Goal: Task Accomplishment & Management: Manage account settings

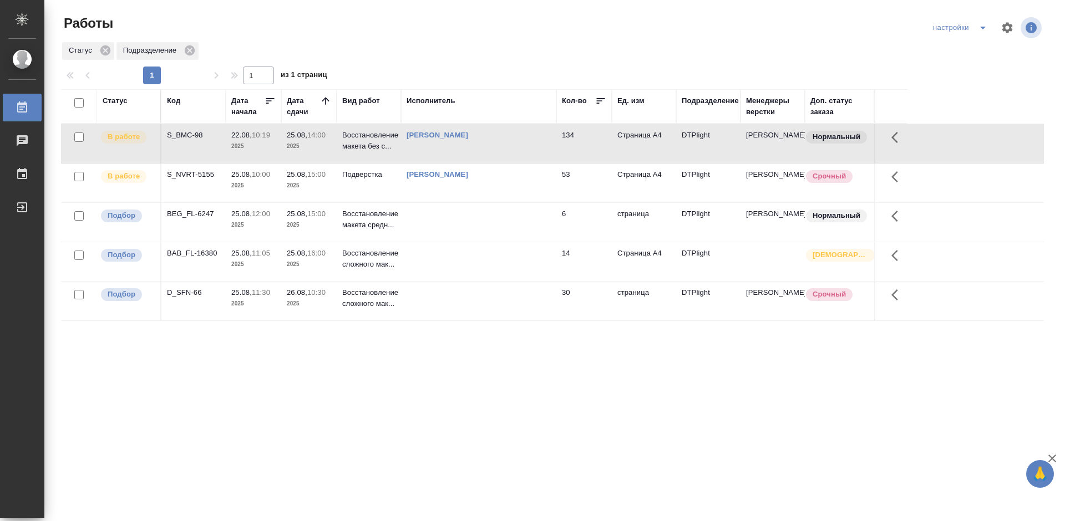
click at [183, 138] on div "S_BMC-98" at bounding box center [193, 135] width 53 height 11
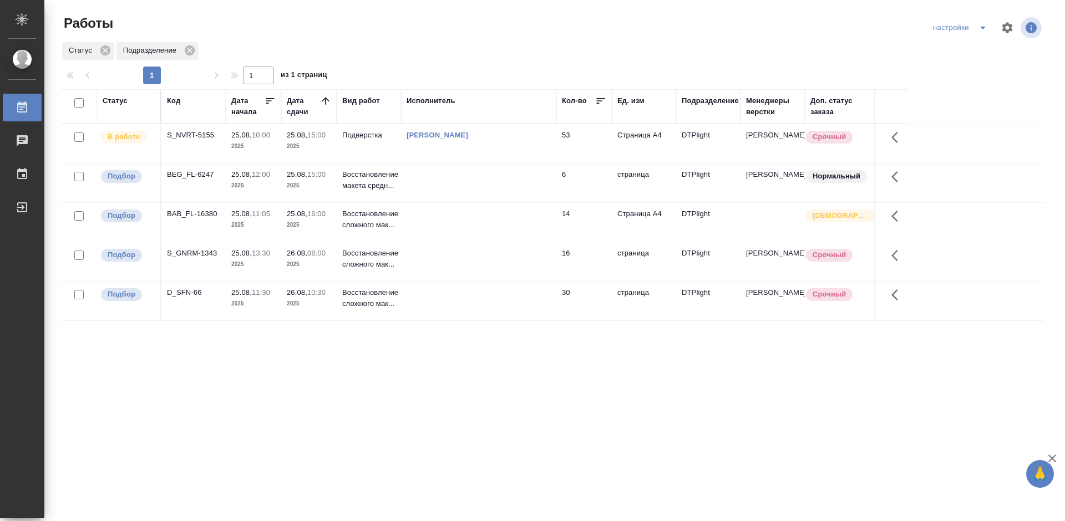
click at [194, 252] on div "S_GNRM-1343" at bounding box center [193, 253] width 53 height 11
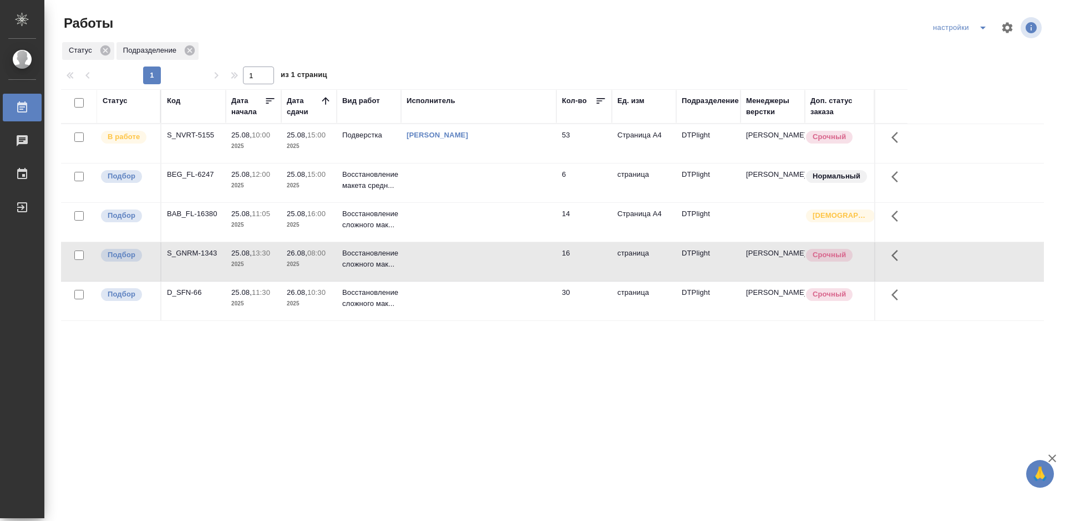
click at [194, 252] on div "S_GNRM-1343" at bounding box center [193, 253] width 53 height 11
click at [182, 291] on div "D_SFN-66" at bounding box center [193, 292] width 53 height 11
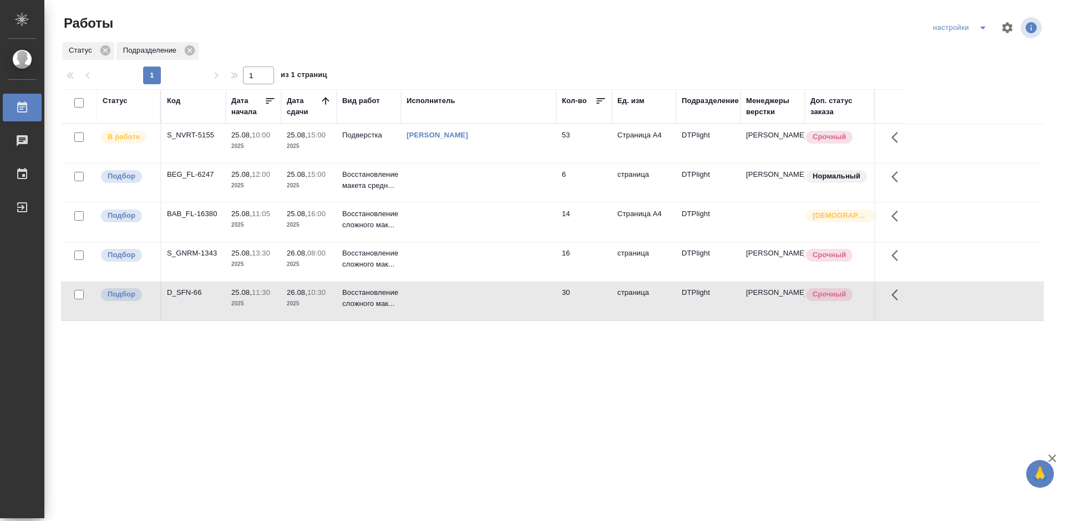
click at [182, 291] on div "D_SFN-66" at bounding box center [193, 292] width 53 height 11
click at [396, 376] on div "Статус Код Дата начала Дата сдачи Вид работ Исполнитель Кол-во Ед. изм Подразде…" at bounding box center [552, 288] width 983 height 399
click at [298, 375] on div "Статус Код Дата начала Дата сдачи Вид работ Исполнитель Кол-во Ед. изм Подразде…" at bounding box center [552, 288] width 983 height 399
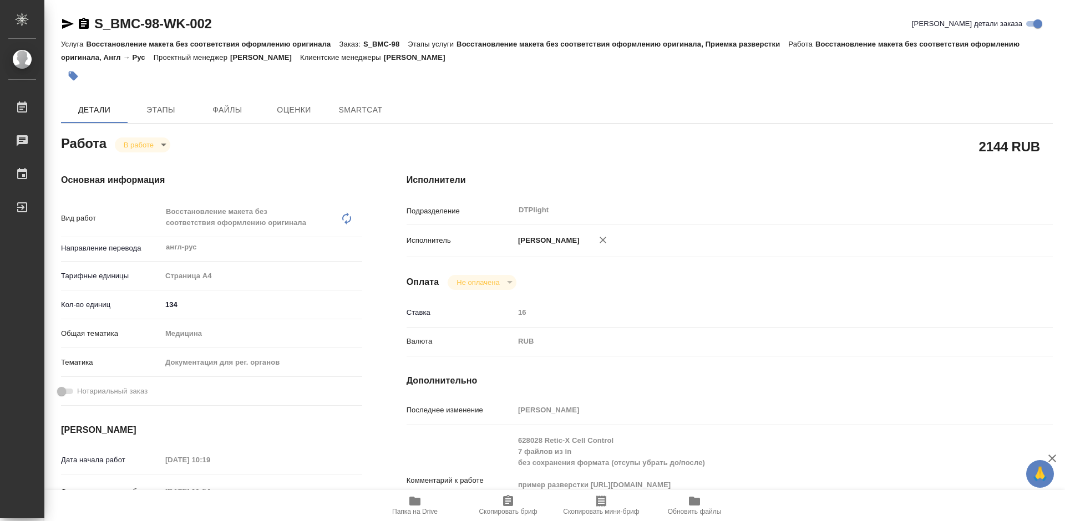
type textarea "x"
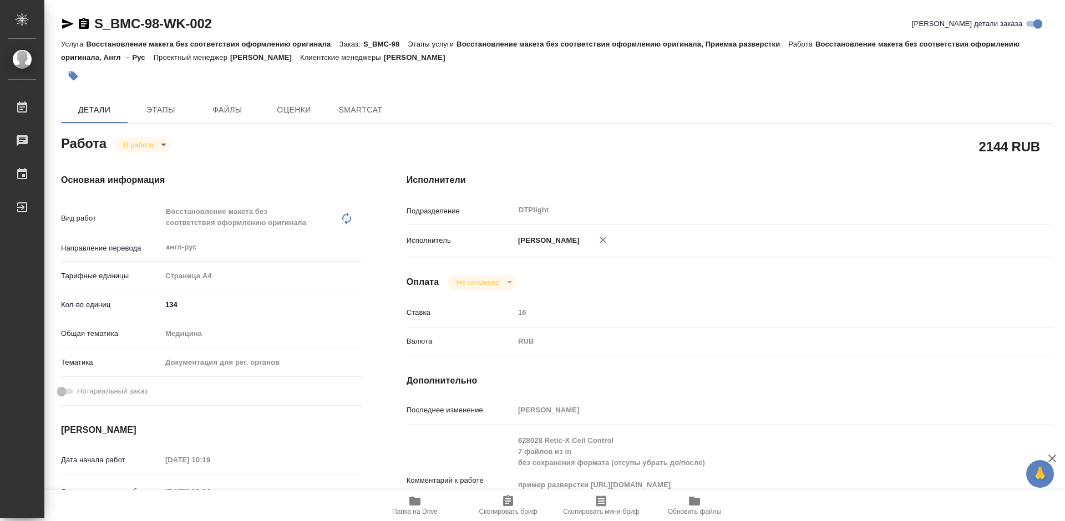
type textarea "x"
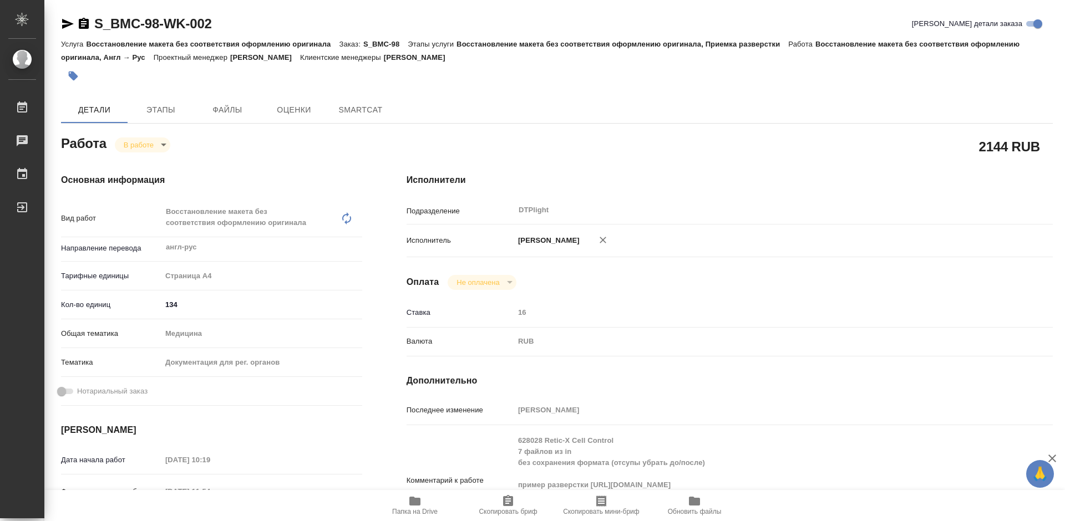
type textarea "x"
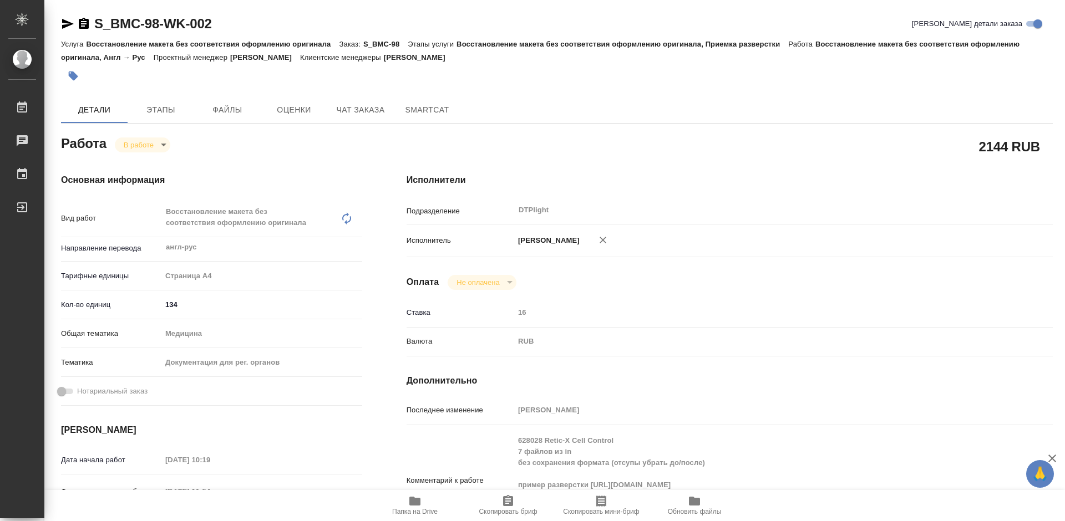
type textarea "x"
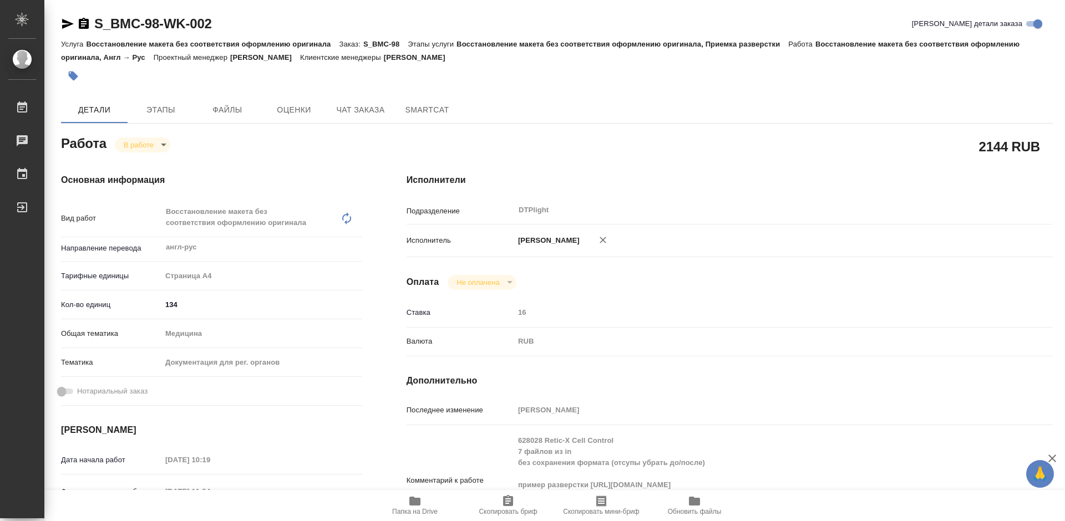
click at [426, 503] on span "Папка на Drive" at bounding box center [415, 505] width 80 height 21
type textarea "x"
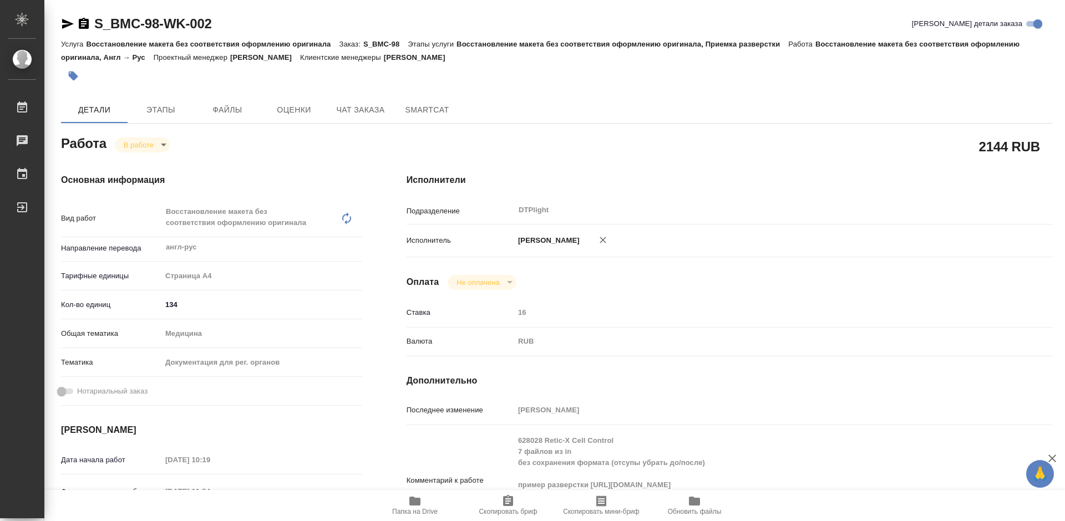
type textarea "x"
click at [146, 146] on body "🙏 .cls-1 fill:#fff; AWATERA Tretyakova Mariya Работы 0 Чаты График Выйти S_BMC-…" at bounding box center [532, 260] width 1065 height 521
click at [298, 173] on div at bounding box center [532, 260] width 1065 height 521
click at [150, 145] on body "🙏 .cls-1 fill:#fff; AWATERA Tretyakova Mariya Работы 0 Чаты График Выйти S_BMC-…" at bounding box center [532, 260] width 1065 height 521
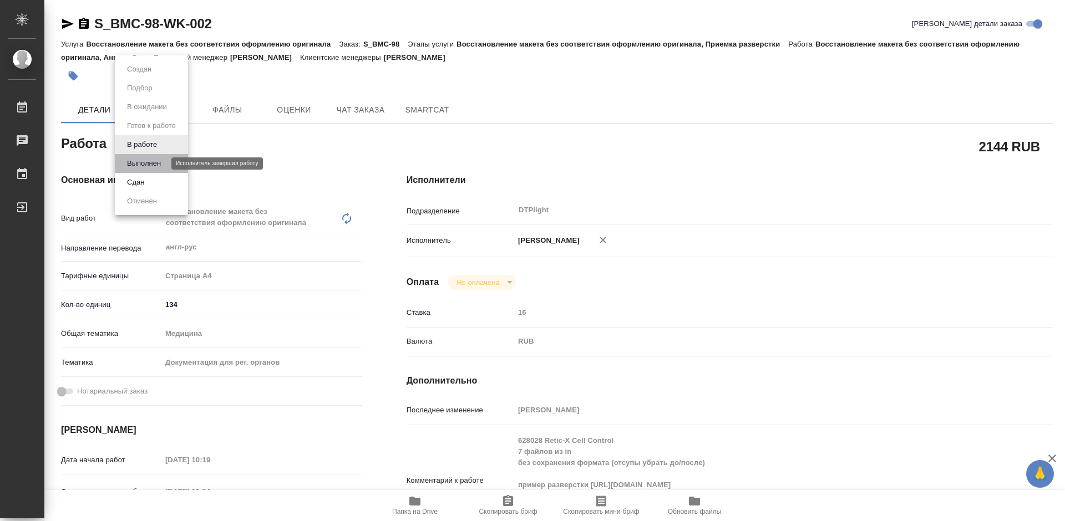
click at [149, 165] on button "Выполнен" at bounding box center [144, 164] width 40 height 12
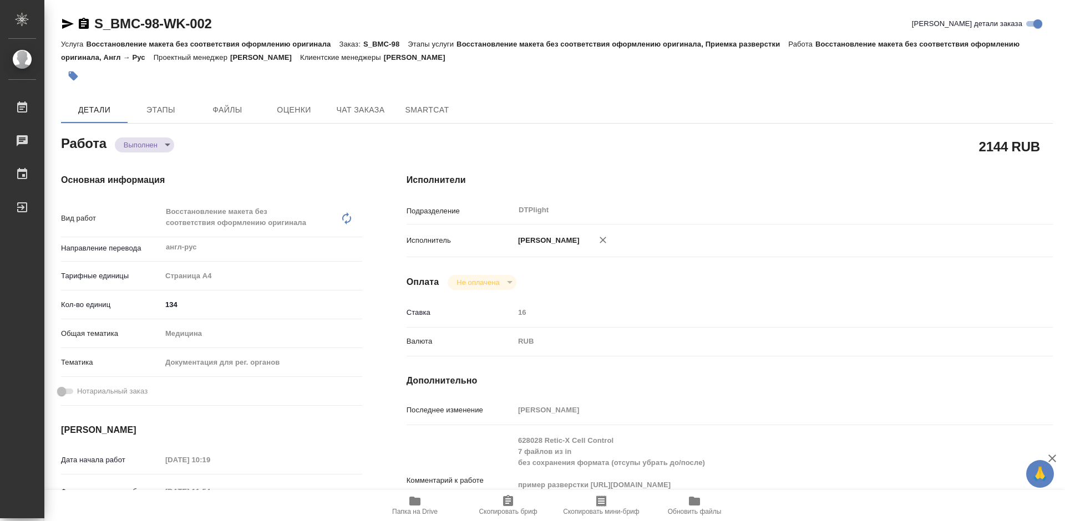
type textarea "x"
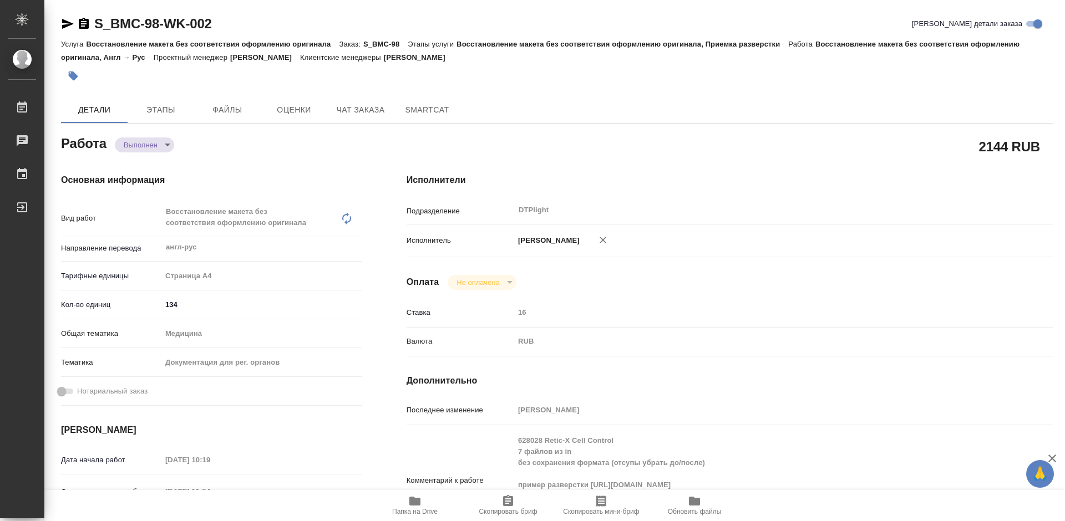
type textarea "x"
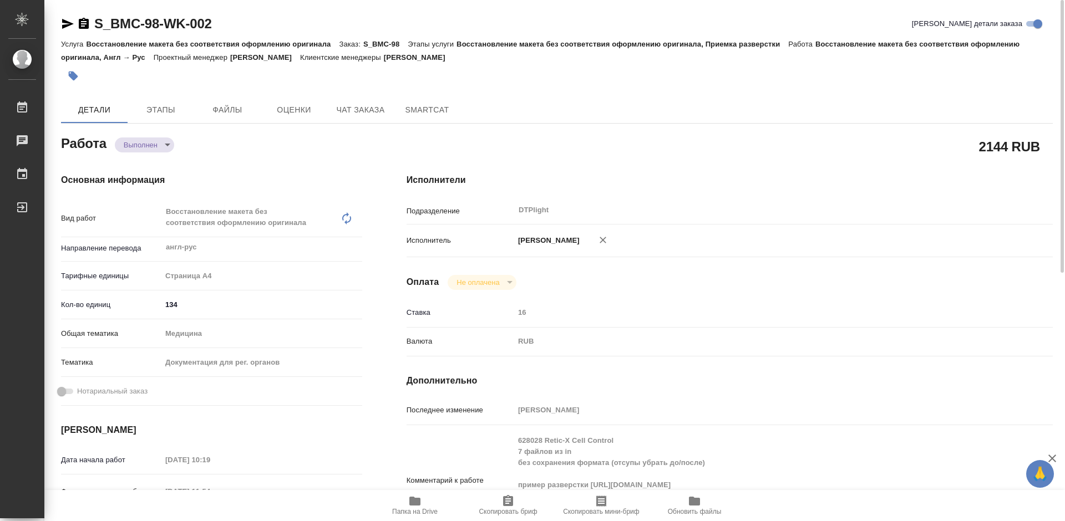
type textarea "x"
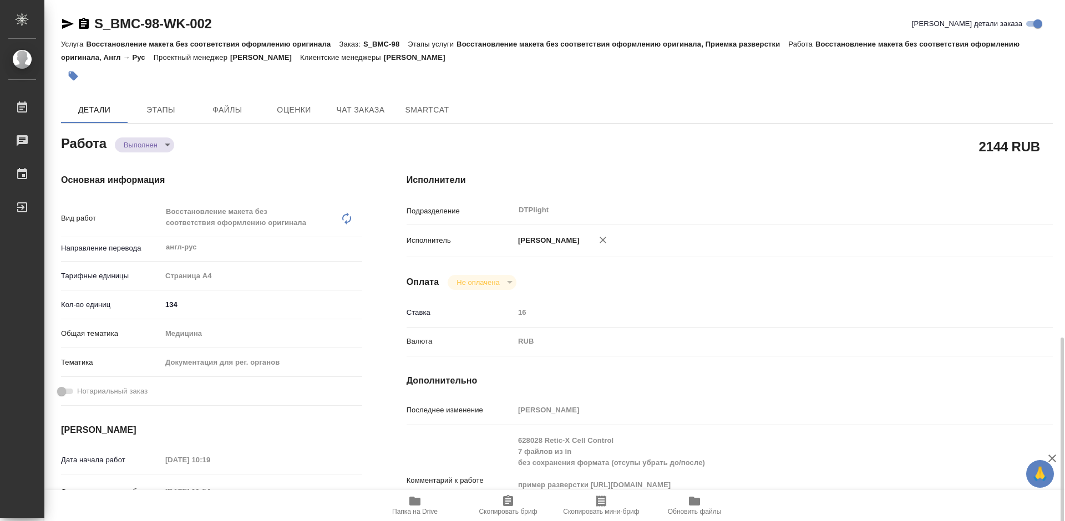
scroll to position [388, 0]
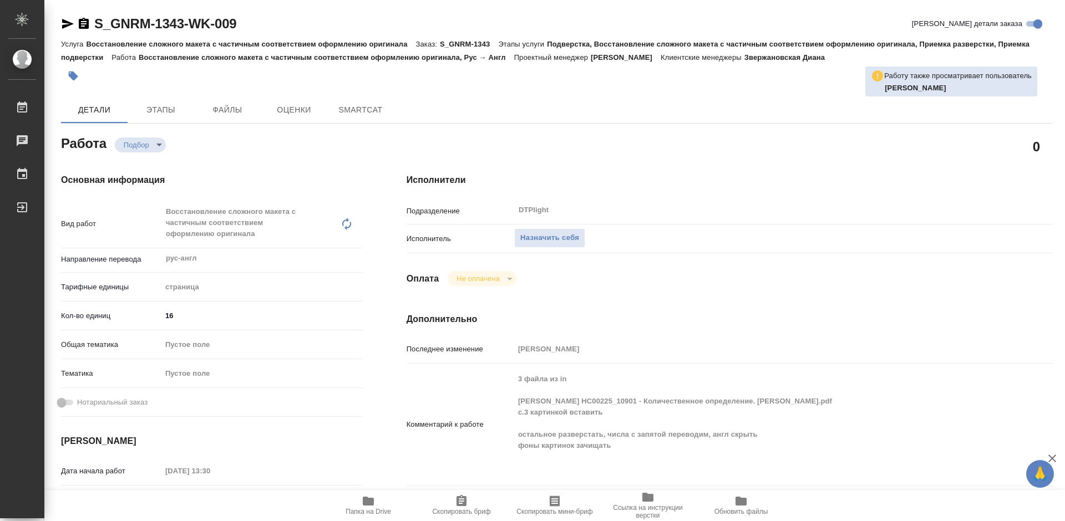
type textarea "x"
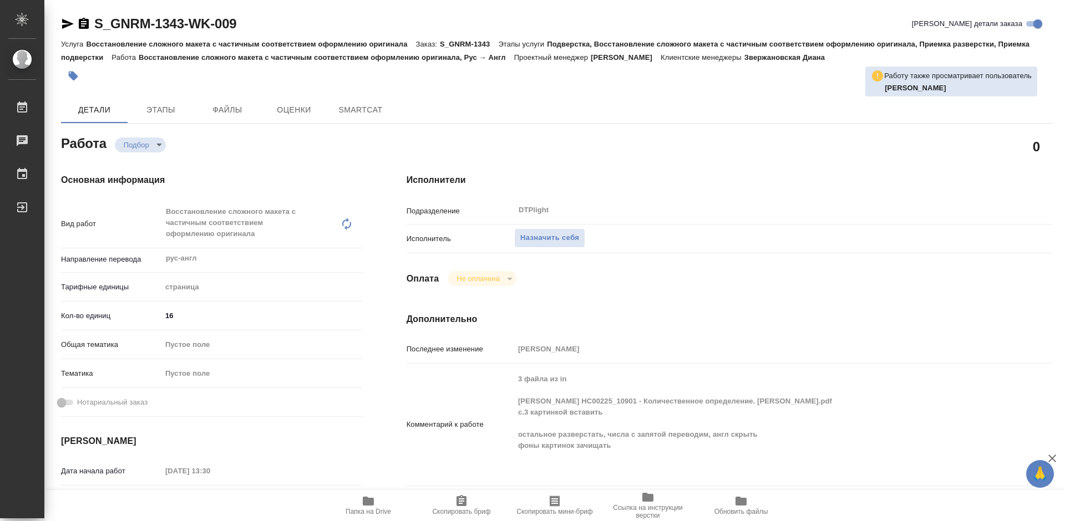
type textarea "x"
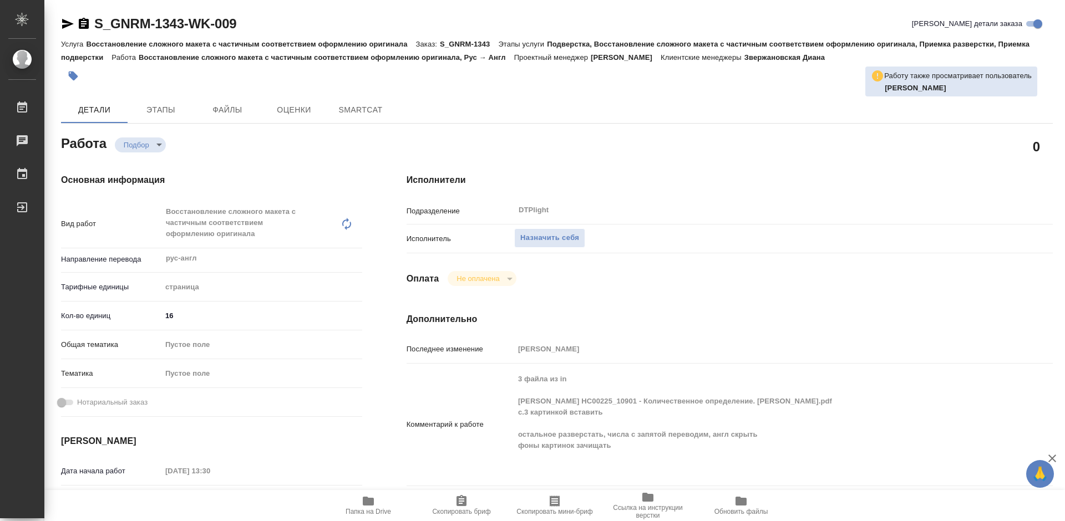
type textarea "x"
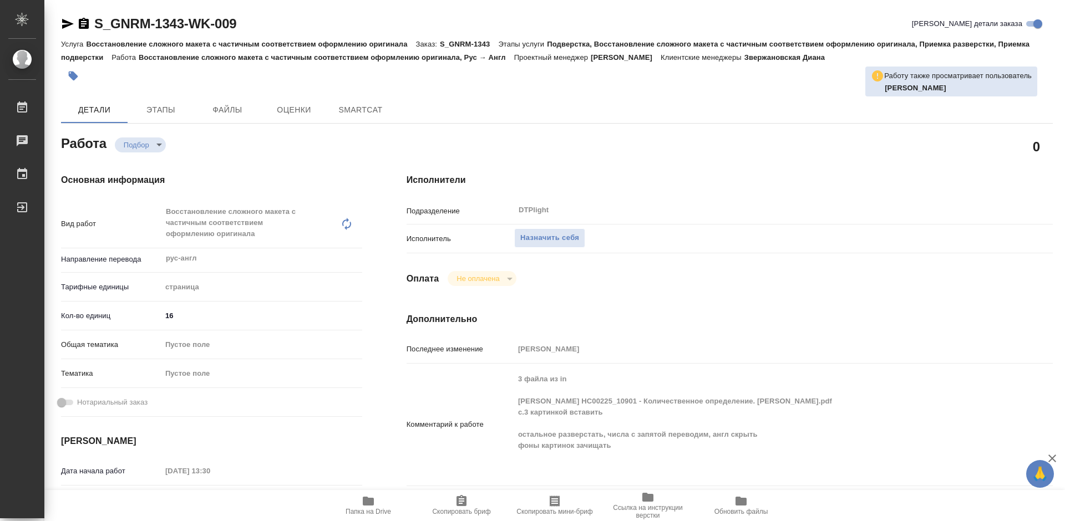
type textarea "x"
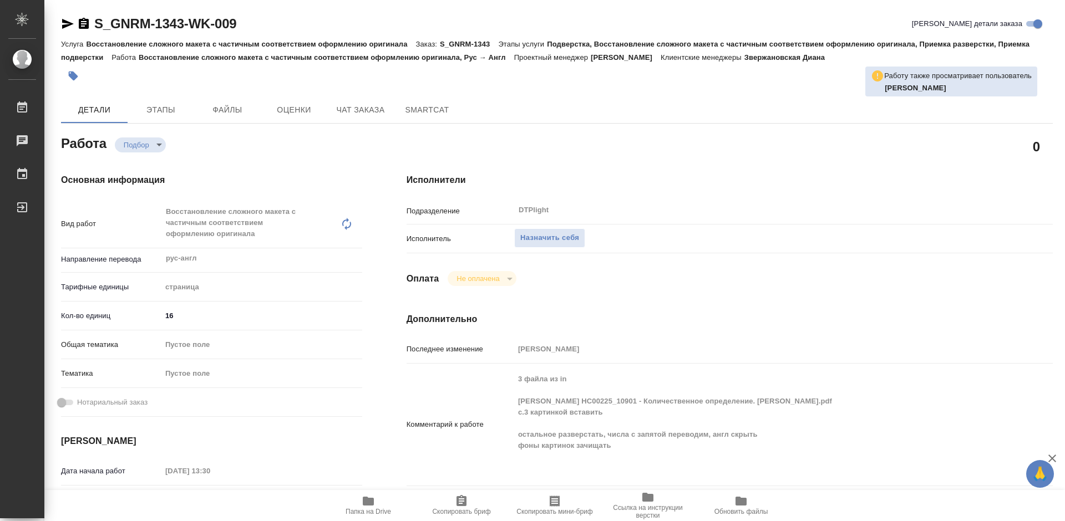
type textarea "x"
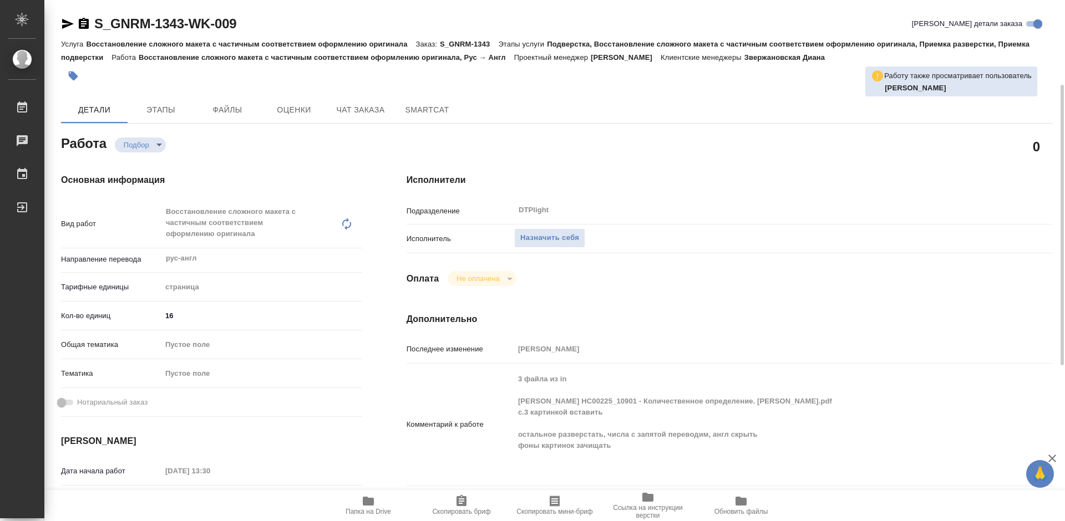
scroll to position [55, 0]
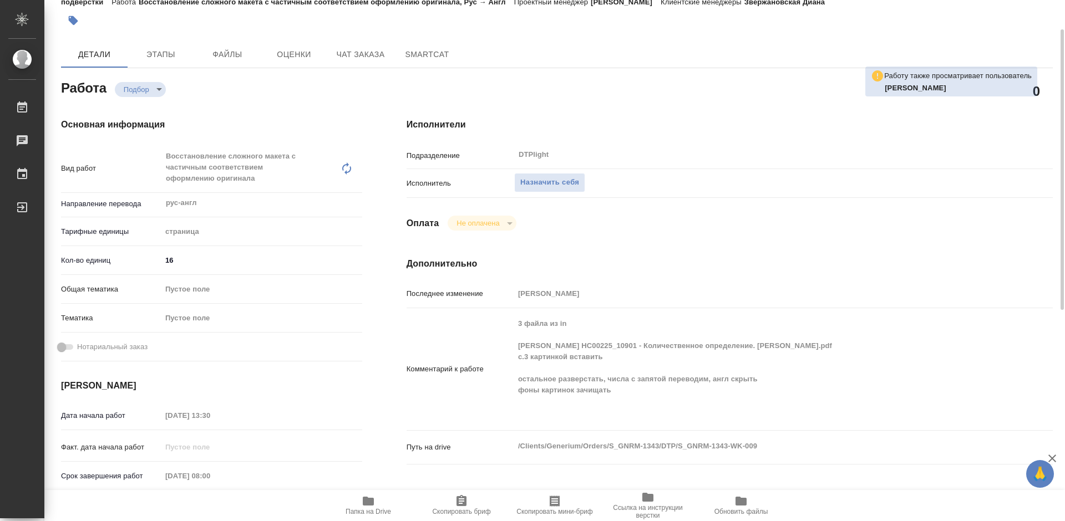
type textarea "x"
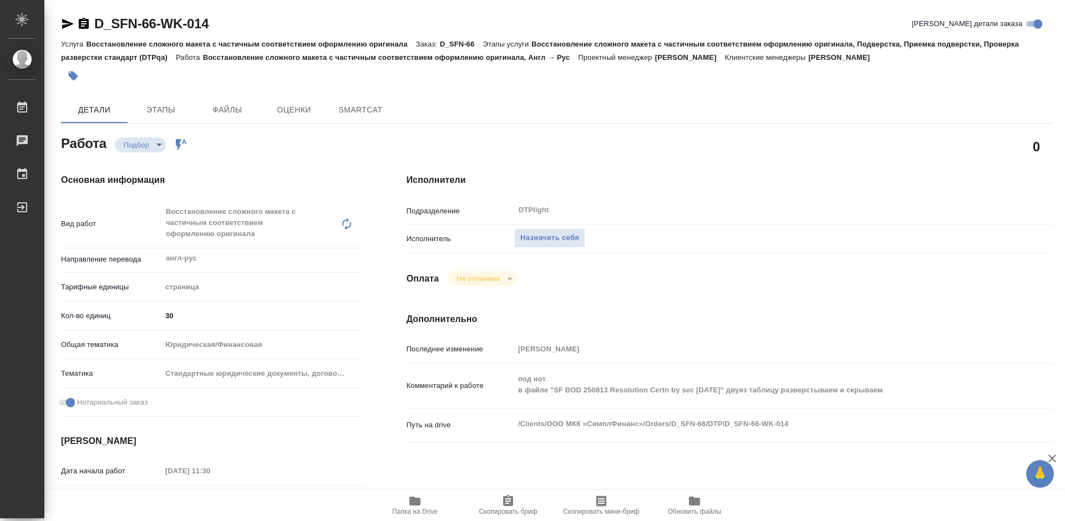
type textarea "x"
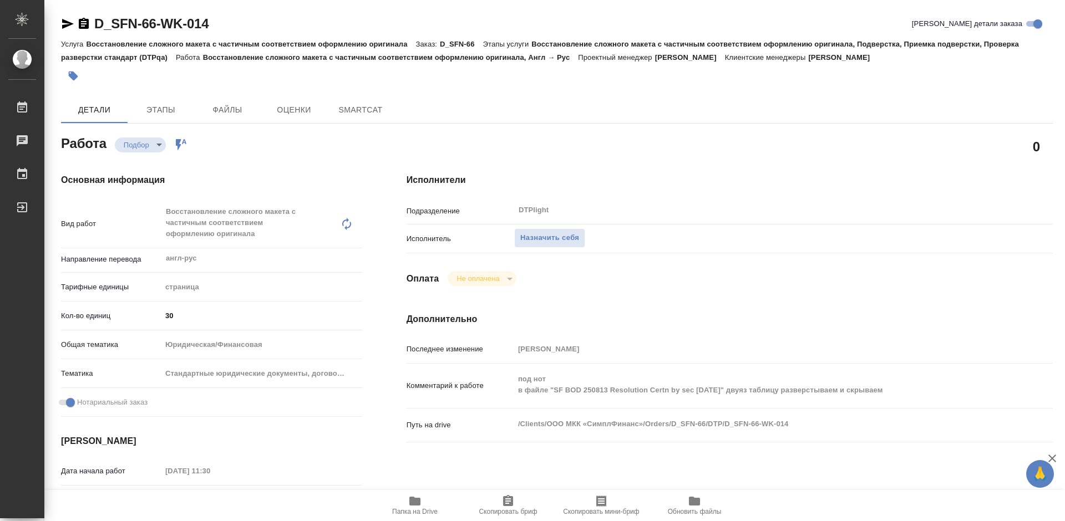
type textarea "x"
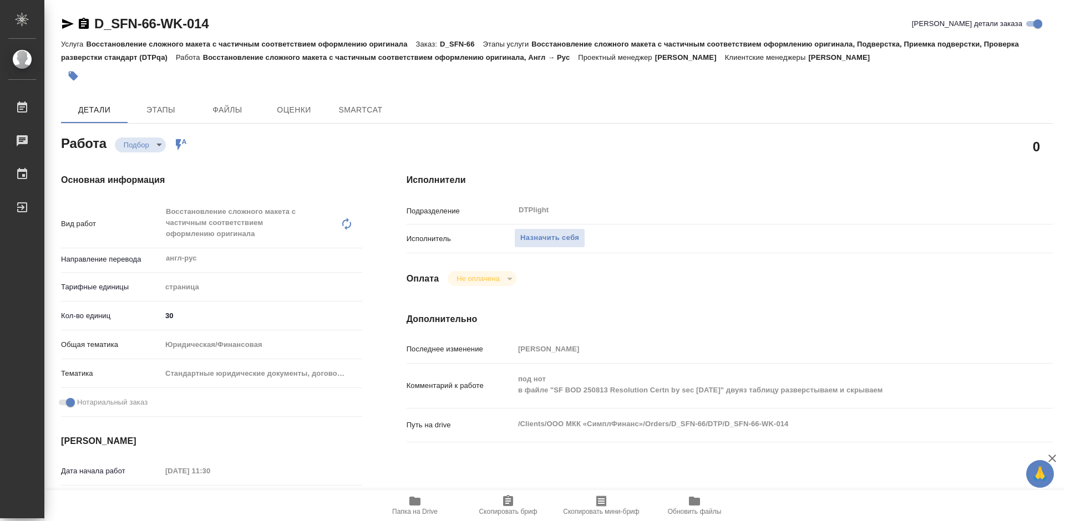
type textarea "x"
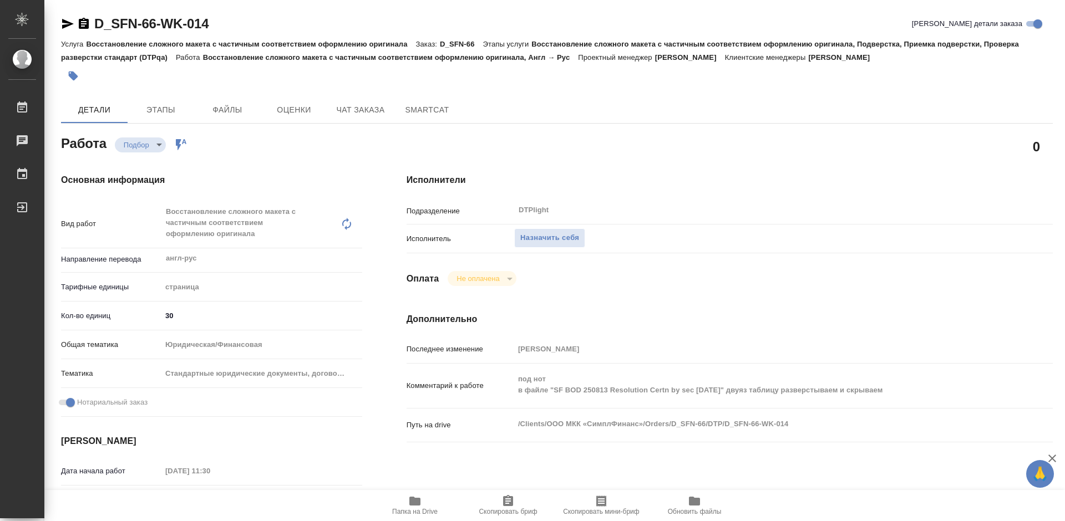
type textarea "x"
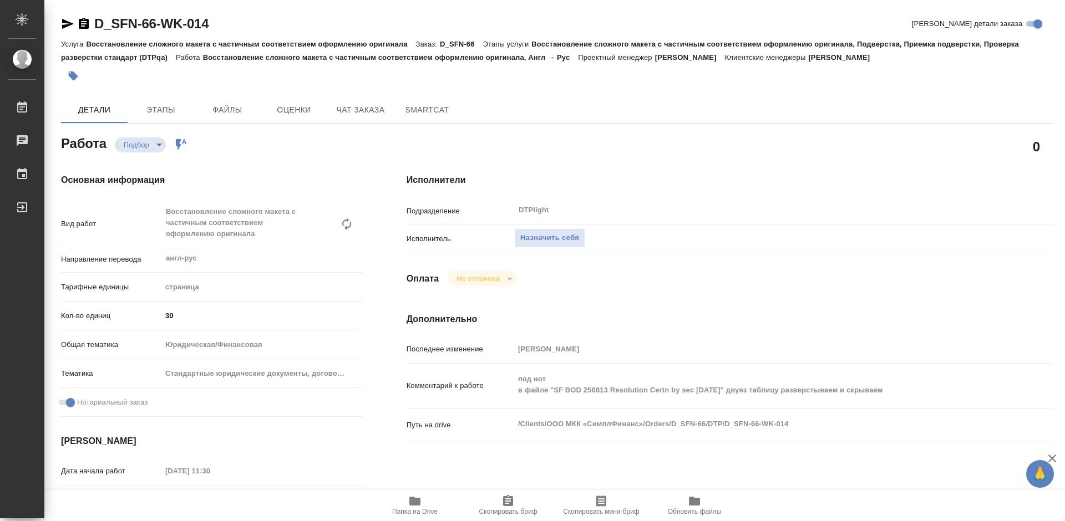
type textarea "x"
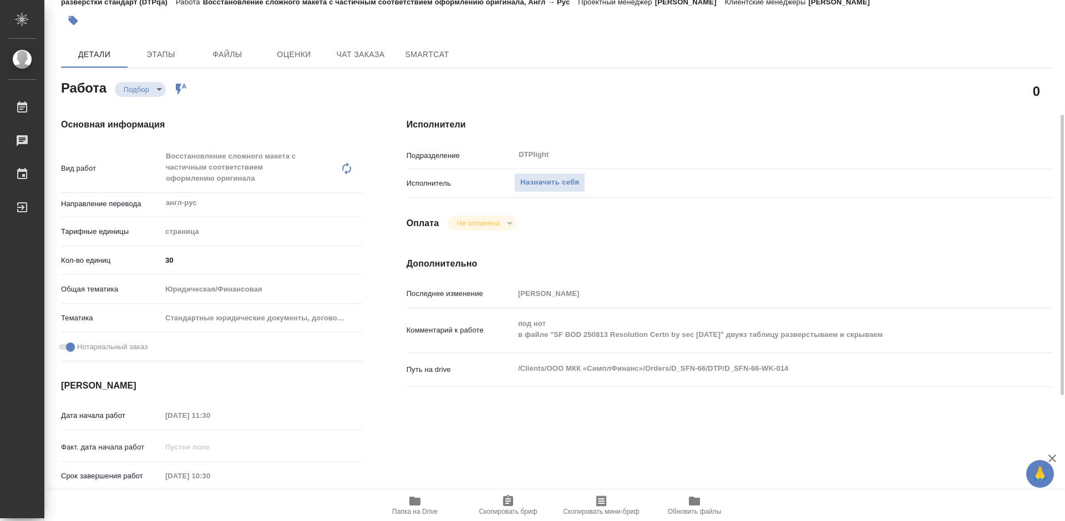
scroll to position [111, 0]
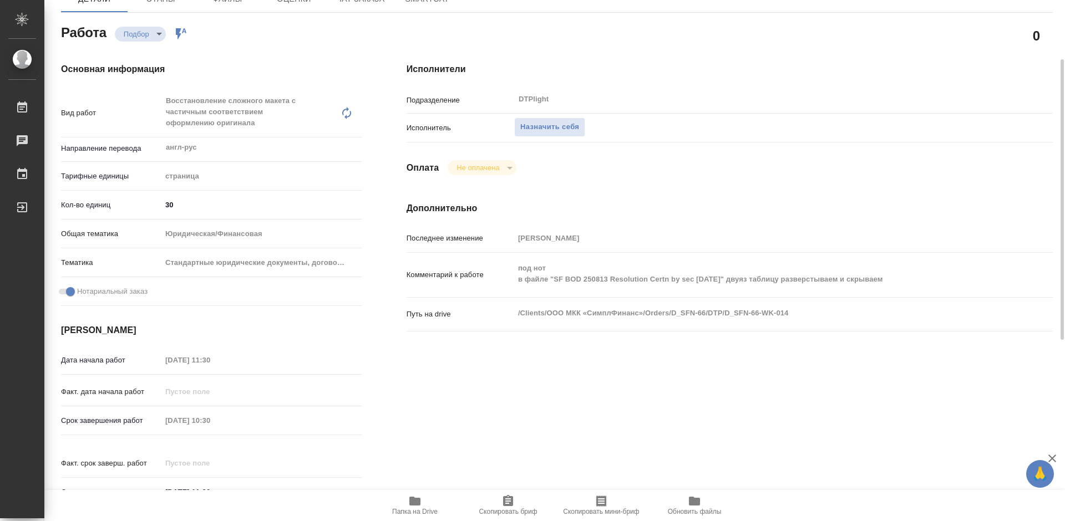
click at [414, 503] on icon "button" at bounding box center [414, 501] width 11 height 9
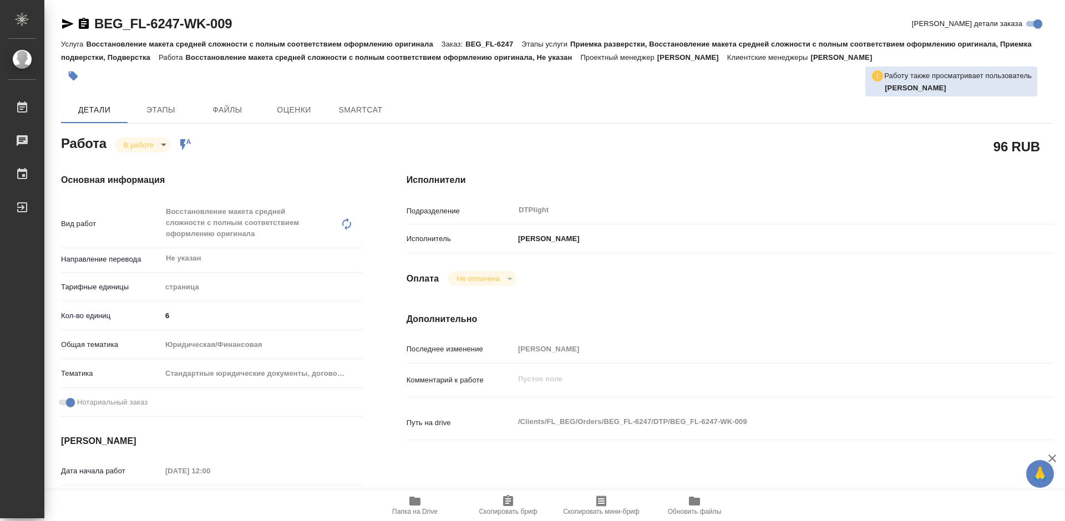
type textarea "x"
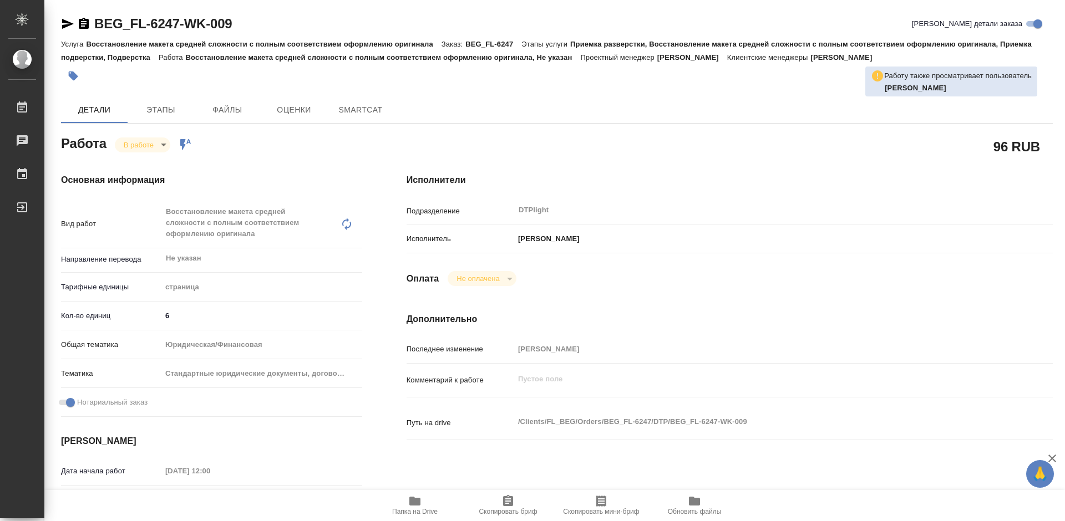
type textarea "x"
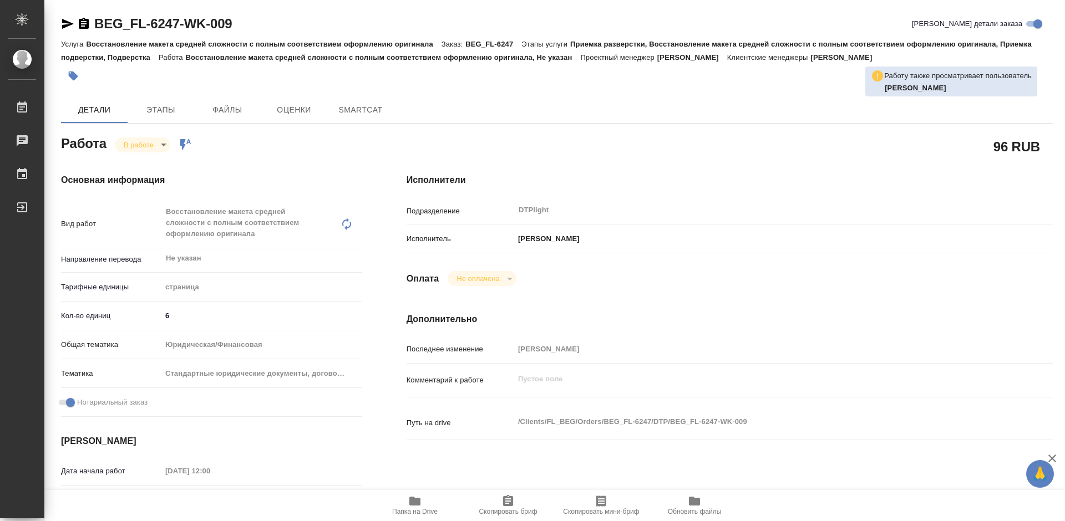
type textarea "x"
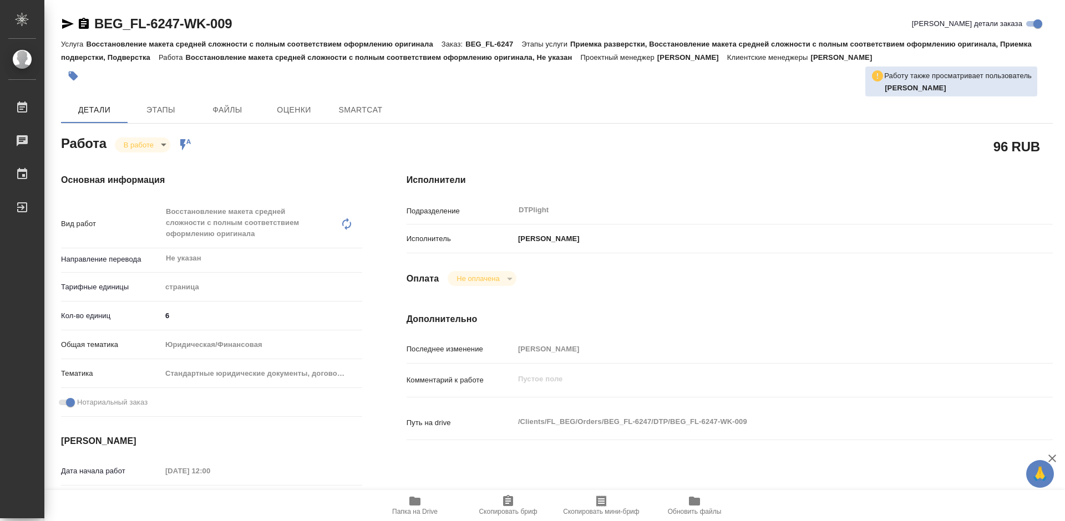
type textarea "x"
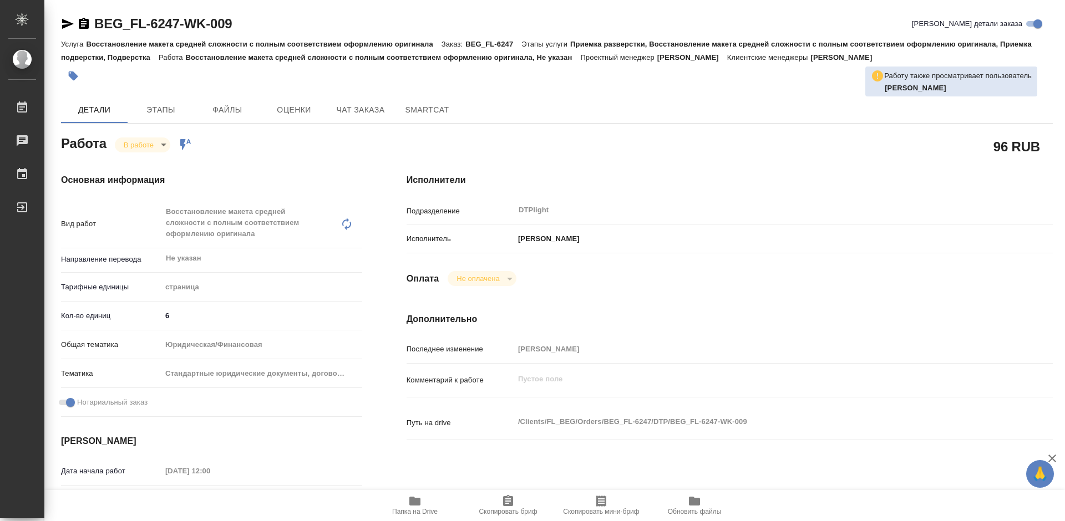
type textarea "x"
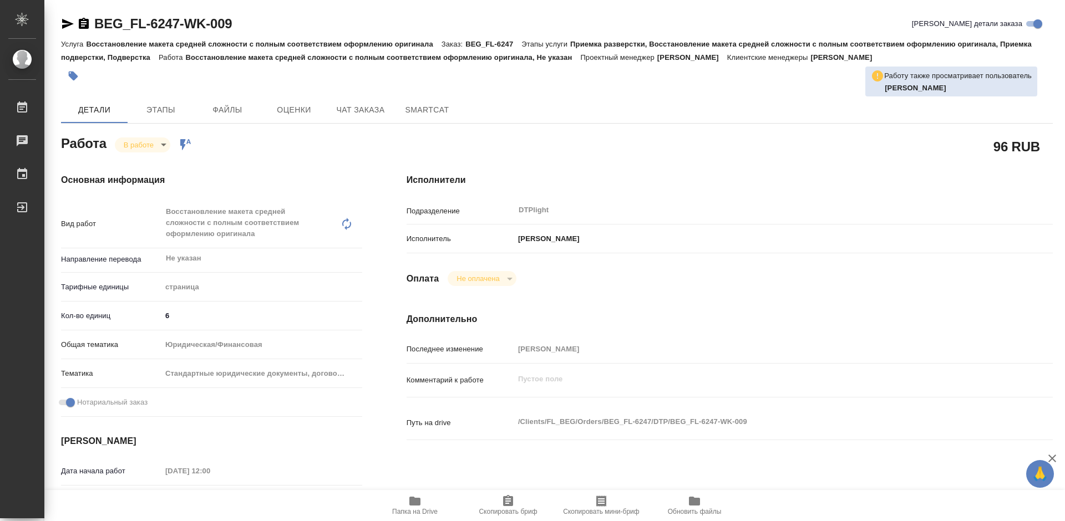
type textarea "x"
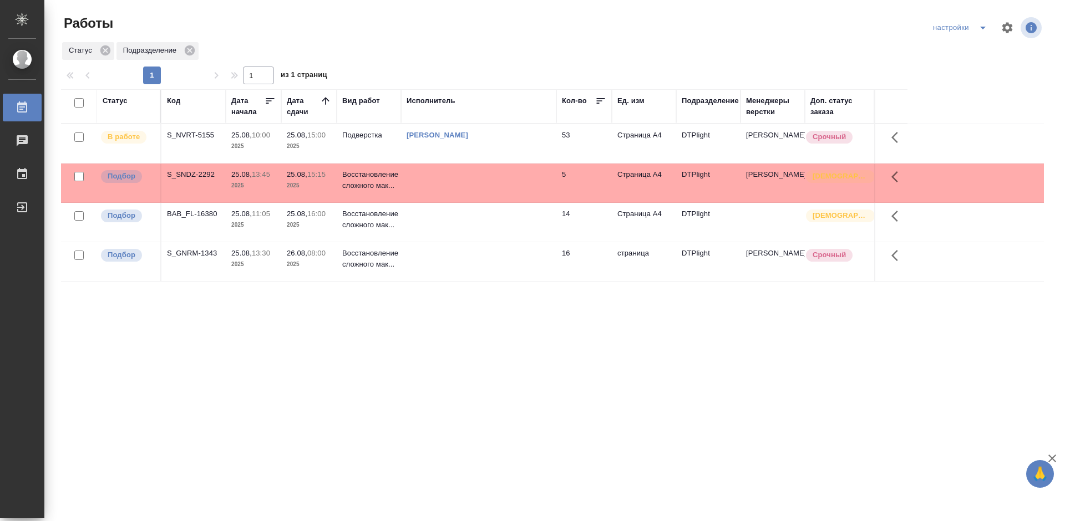
click at [181, 250] on div "S_GNRM-1343" at bounding box center [193, 253] width 53 height 11
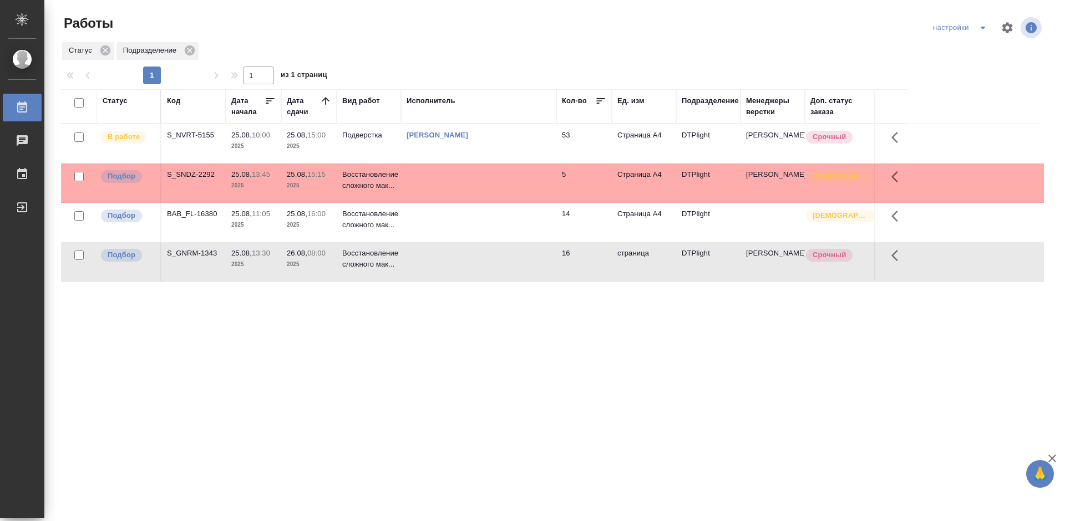
click at [181, 250] on div "S_GNRM-1343" at bounding box center [193, 253] width 53 height 11
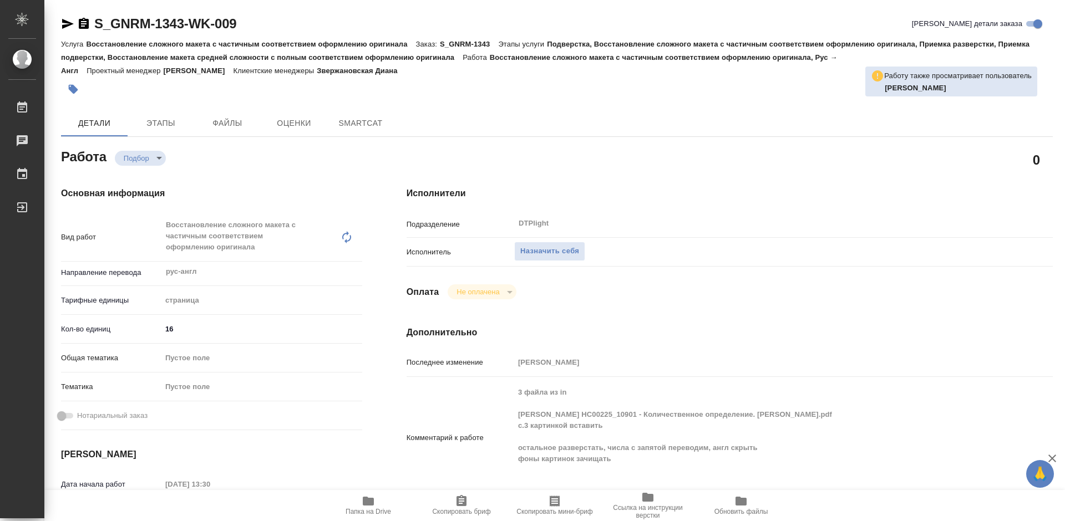
type textarea "x"
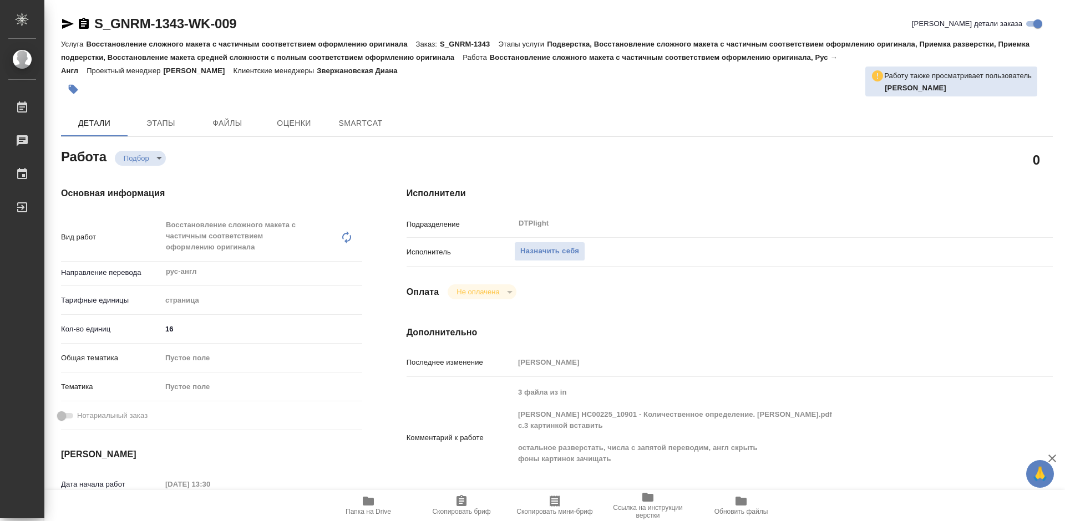
type textarea "x"
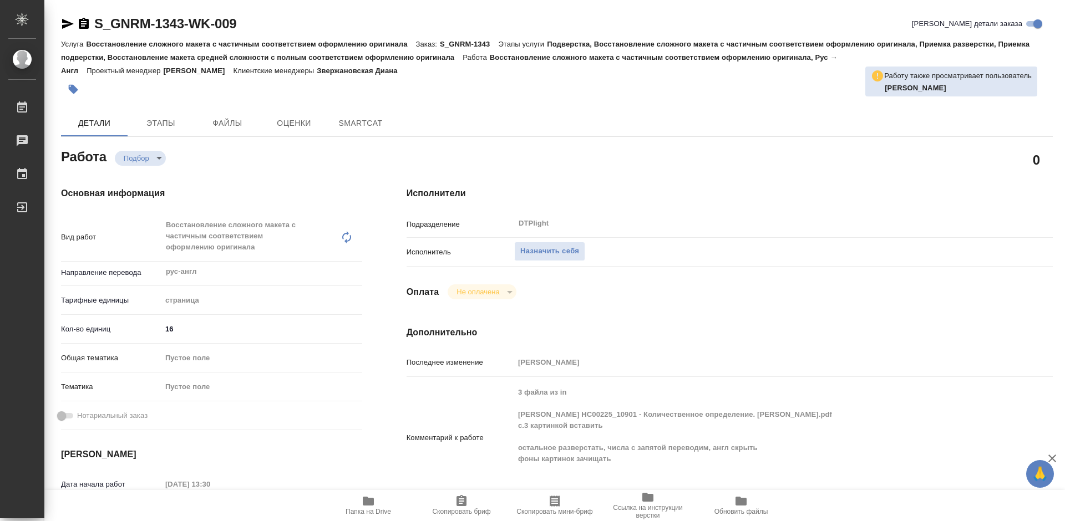
type textarea "x"
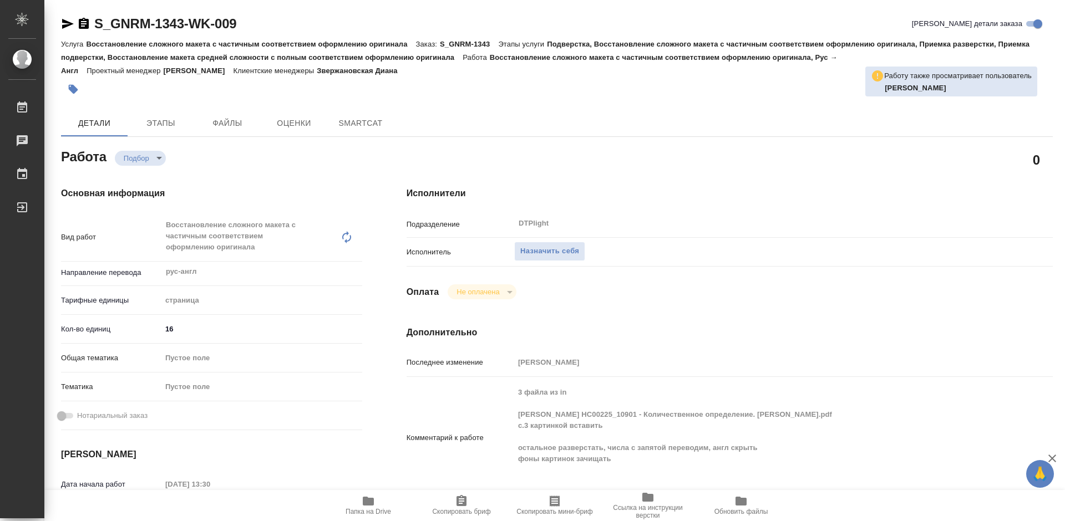
type textarea "x"
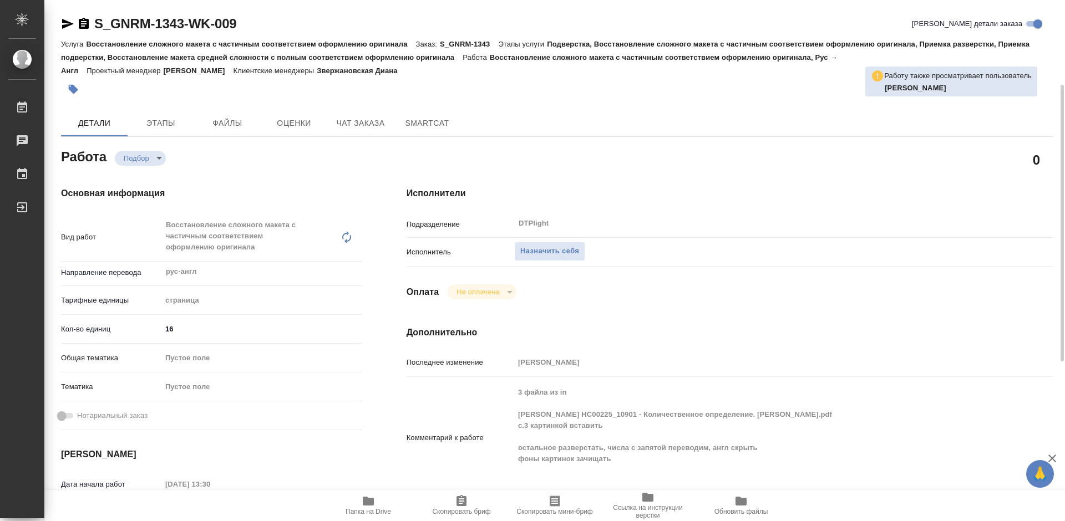
scroll to position [55, 0]
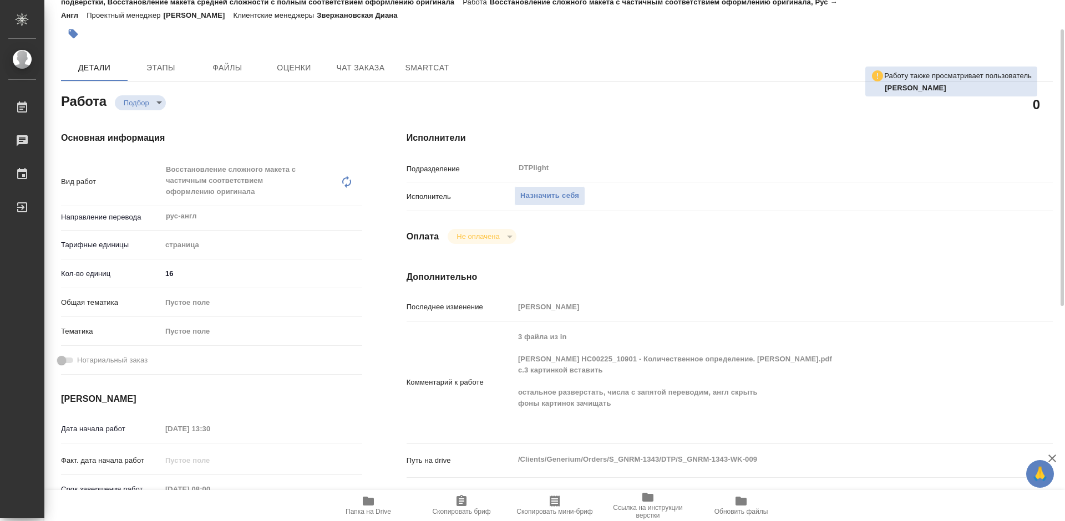
type textarea "x"
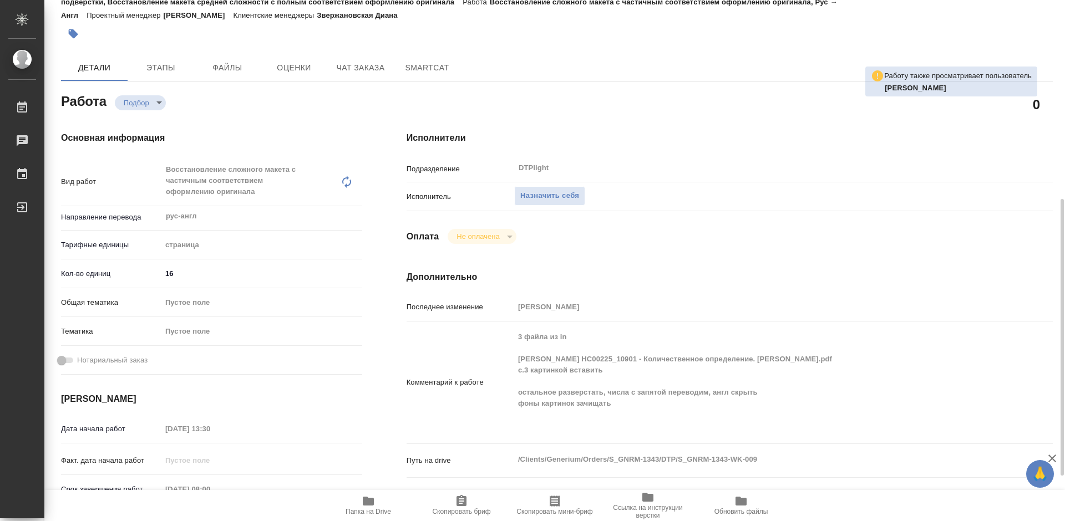
type textarea "x"
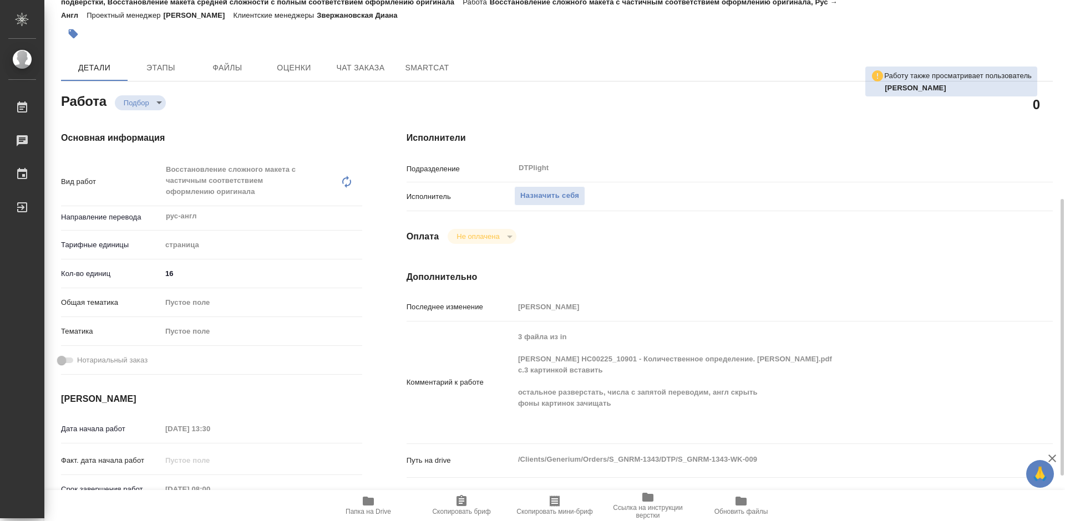
scroll to position [222, 0]
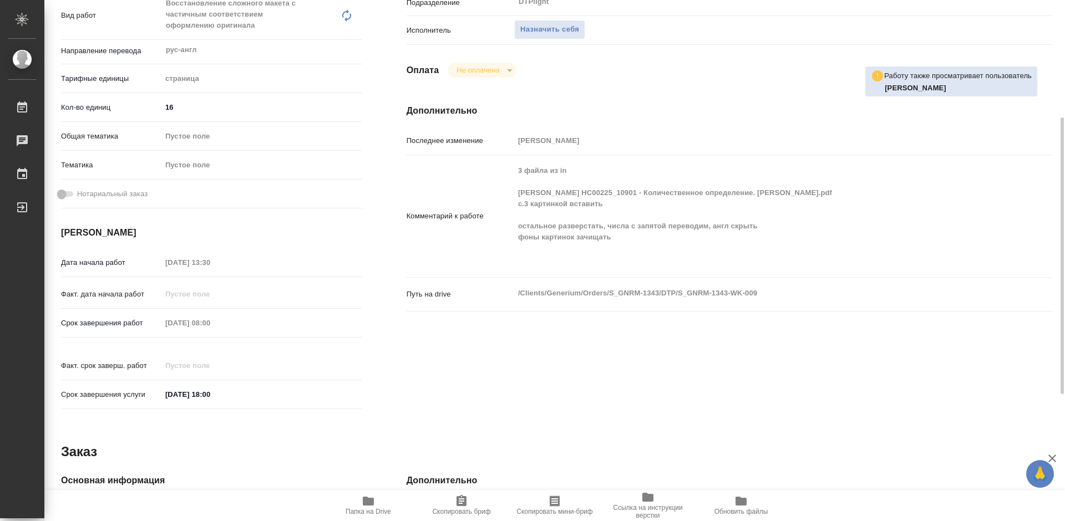
click at [378, 508] on span "Папка на Drive" at bounding box center [368, 512] width 45 height 8
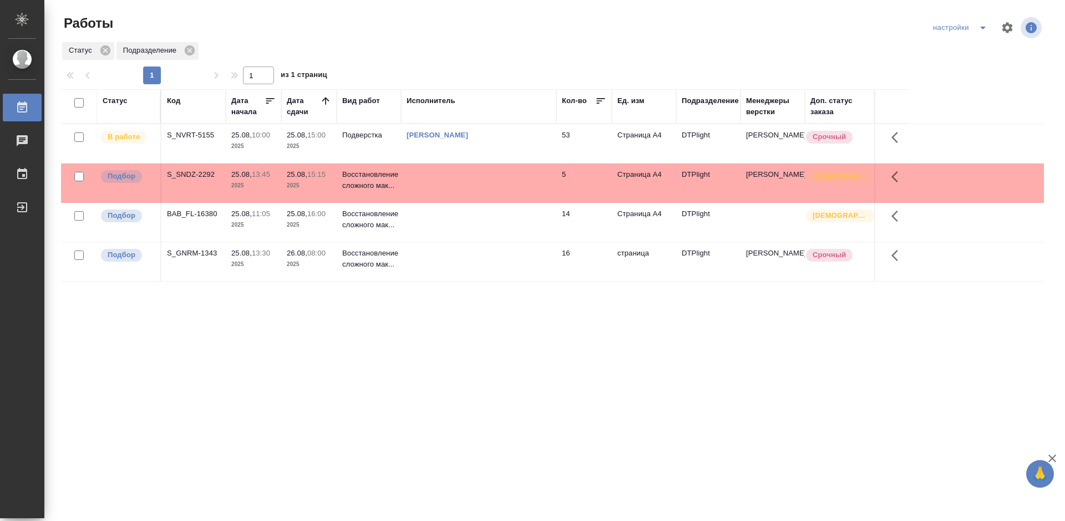
click at [173, 131] on div "S_NVRT-5155" at bounding box center [193, 135] width 53 height 11
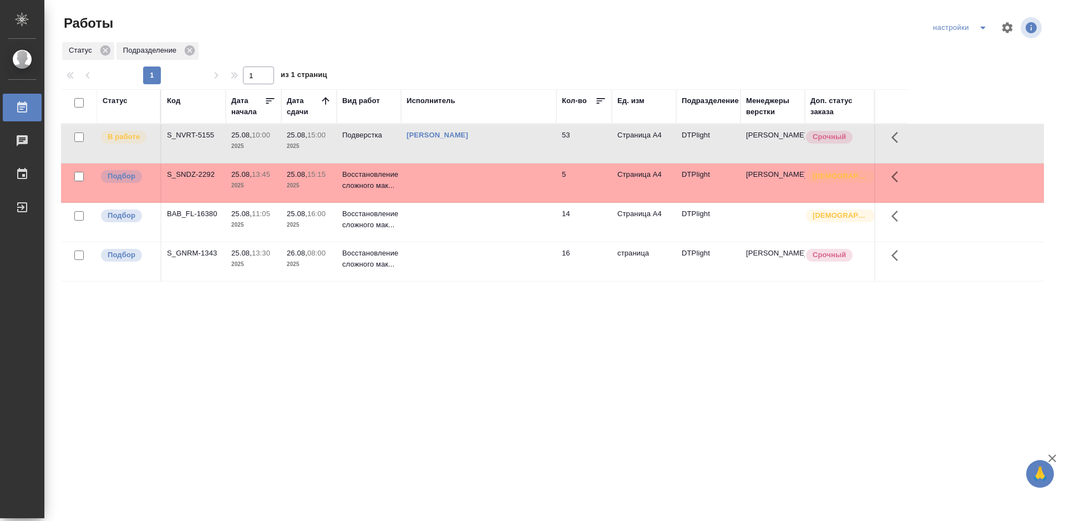
click at [173, 131] on div "S_NVRT-5155" at bounding box center [193, 135] width 53 height 11
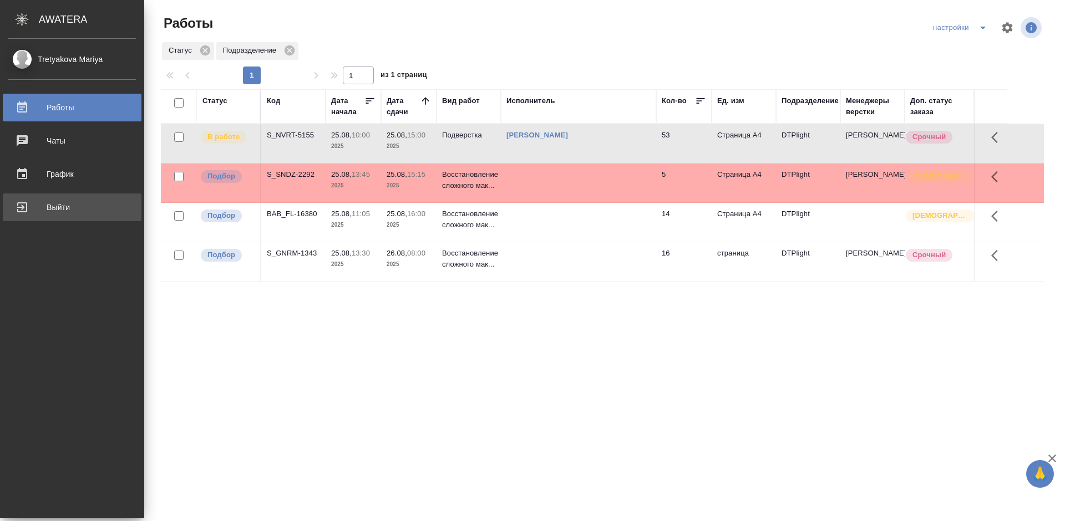
click at [19, 204] on div "Выйти" at bounding box center [72, 207] width 128 height 17
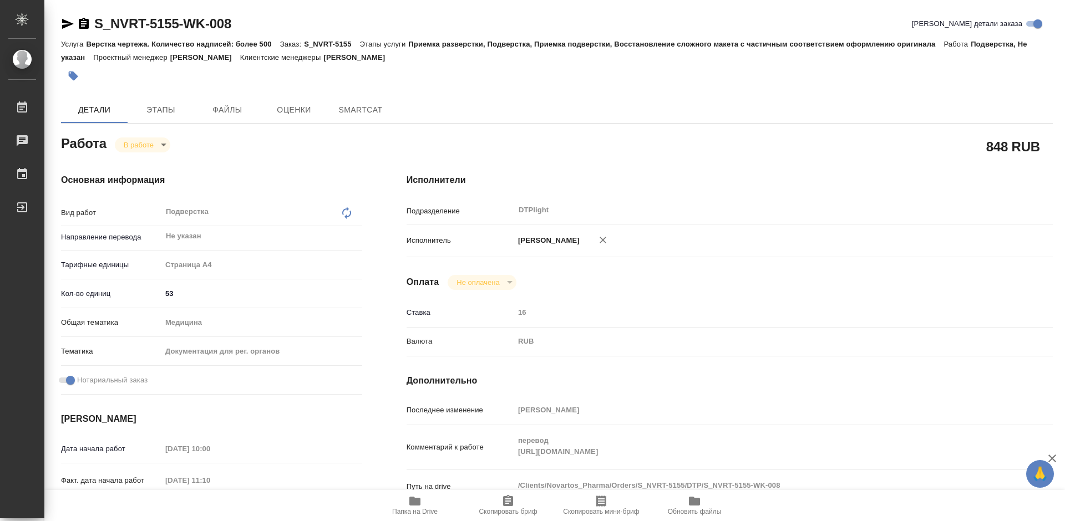
type textarea "x"
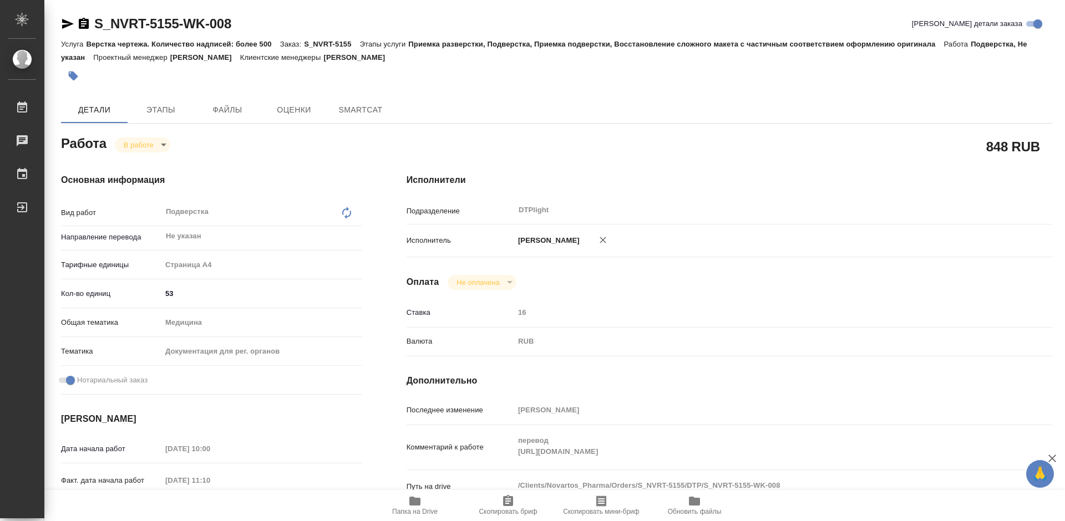
type textarea "x"
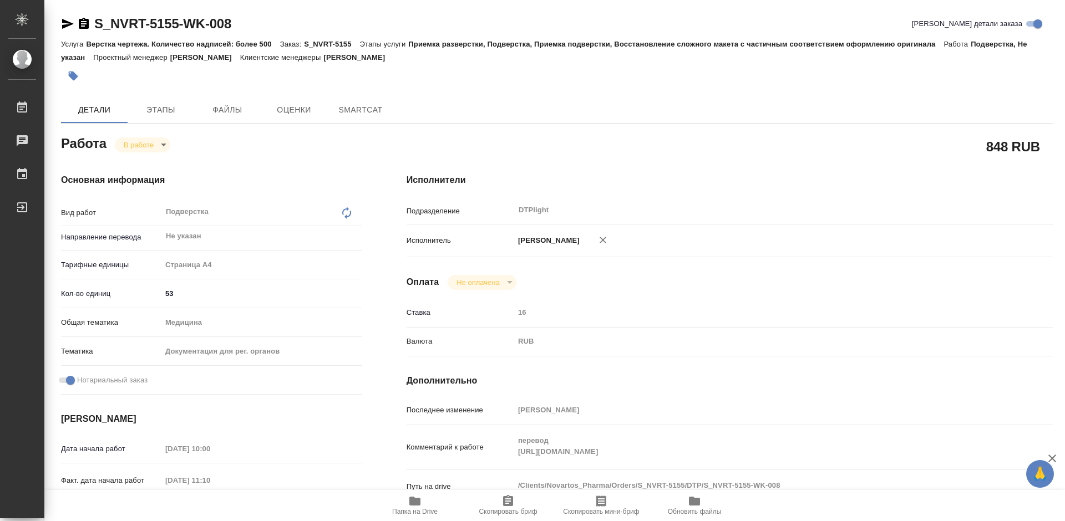
type textarea "x"
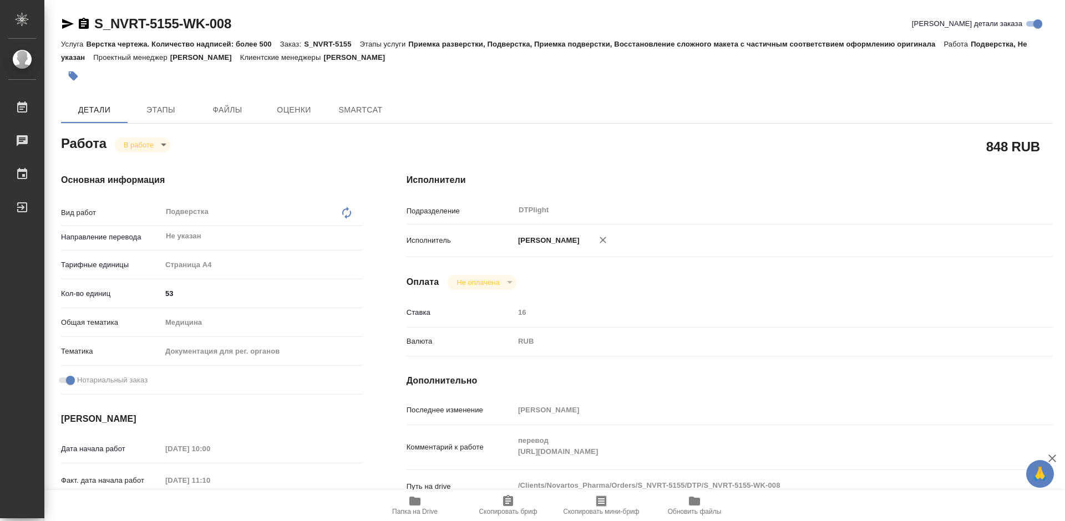
type textarea "x"
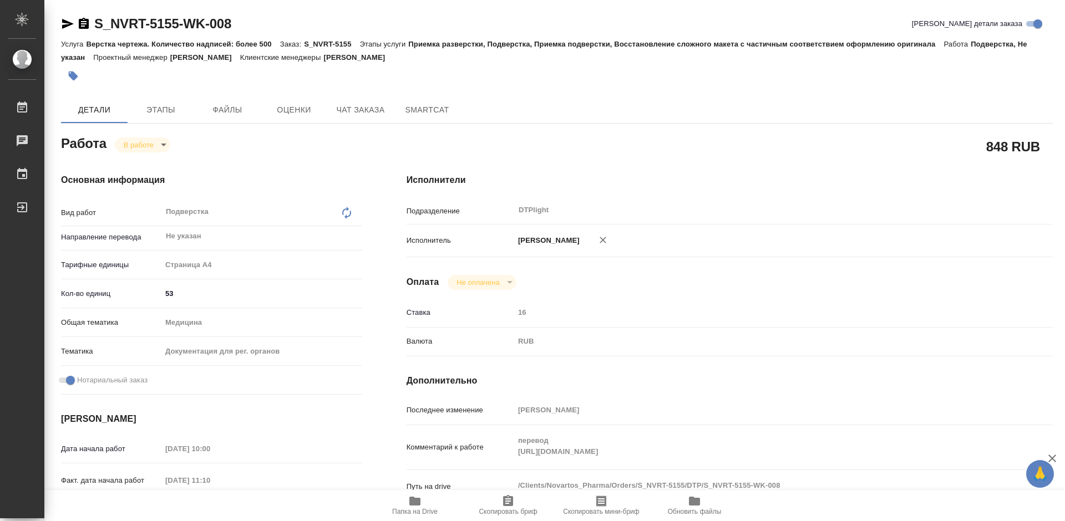
type textarea "x"
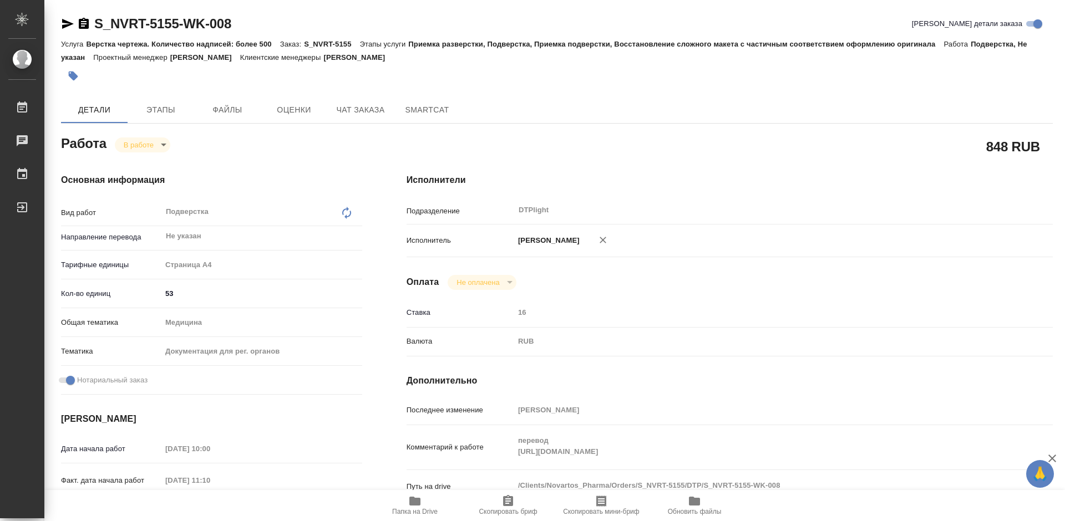
type textarea "x"
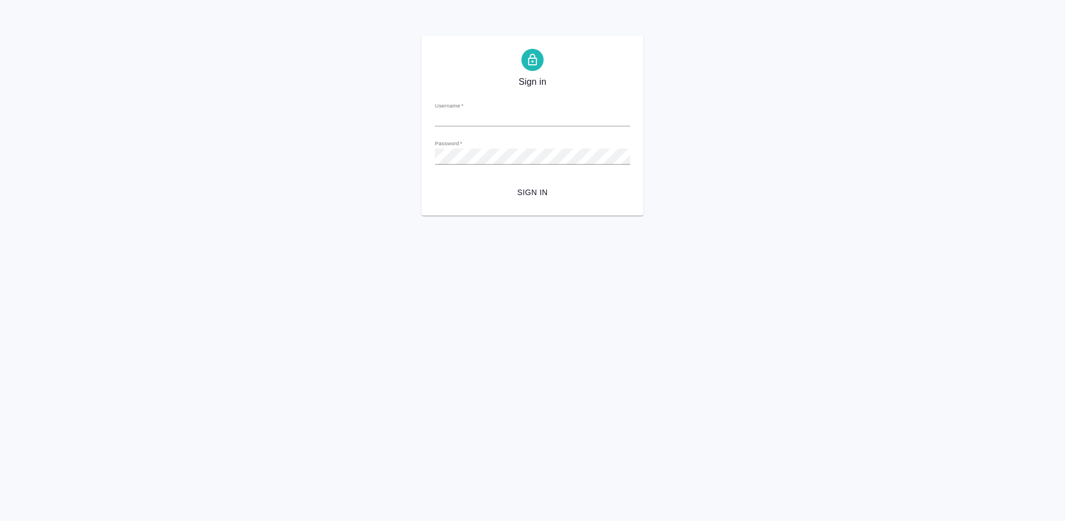
type input "[PERSON_NAME][EMAIL_ADDRESS][DOMAIN_NAME]"
click at [541, 194] on span "Sign in" at bounding box center [533, 193] width 178 height 14
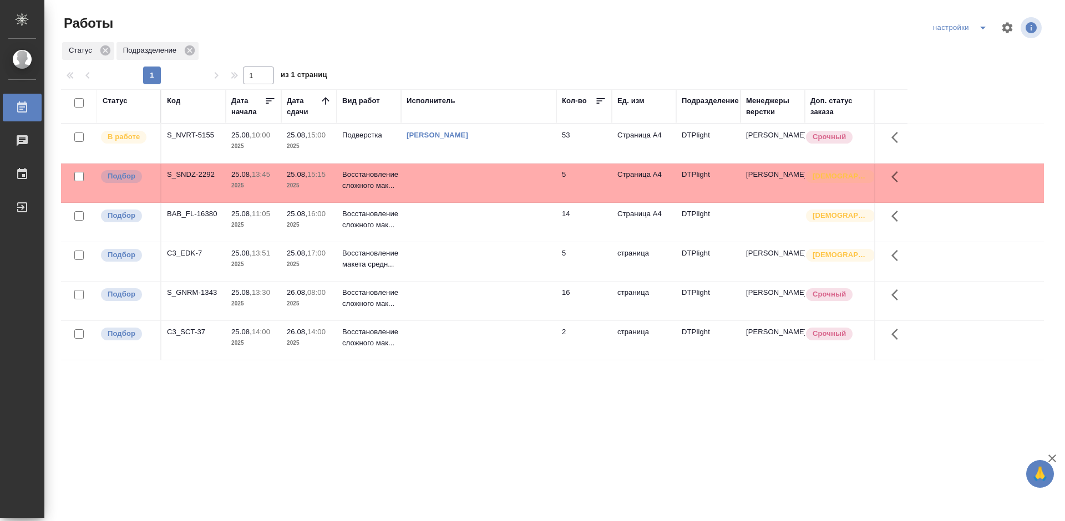
click at [189, 135] on div "S_NVRT-5155" at bounding box center [193, 135] width 53 height 11
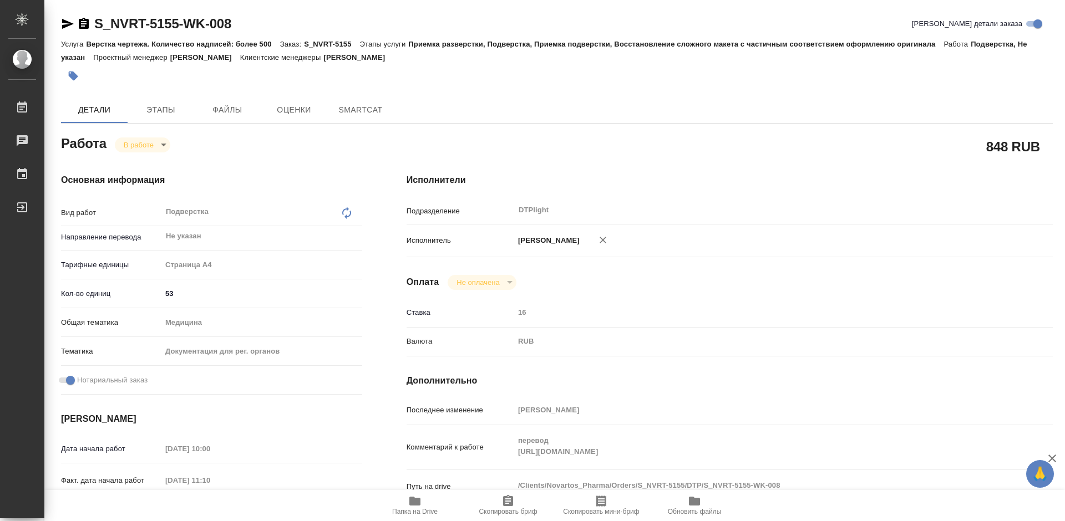
type textarea "x"
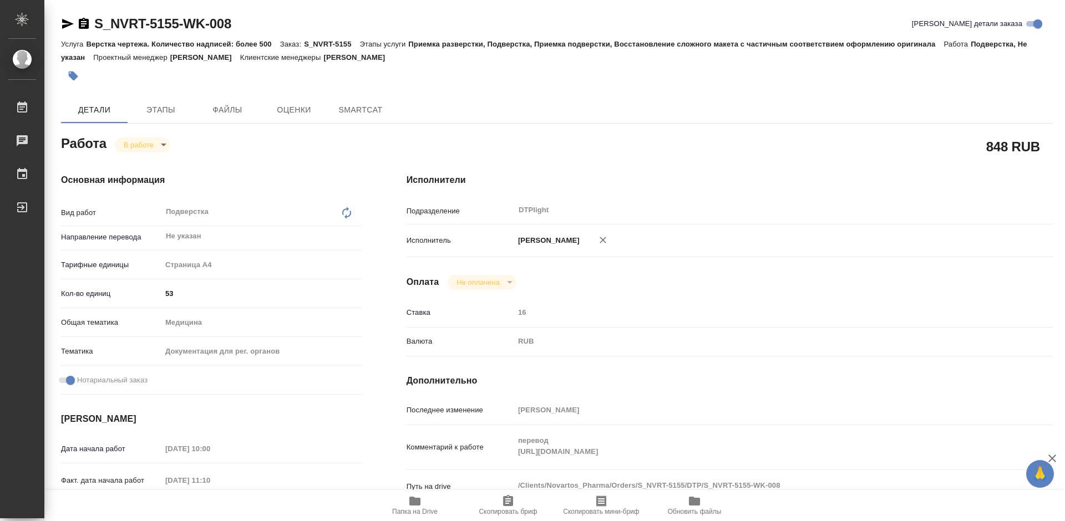
type textarea "x"
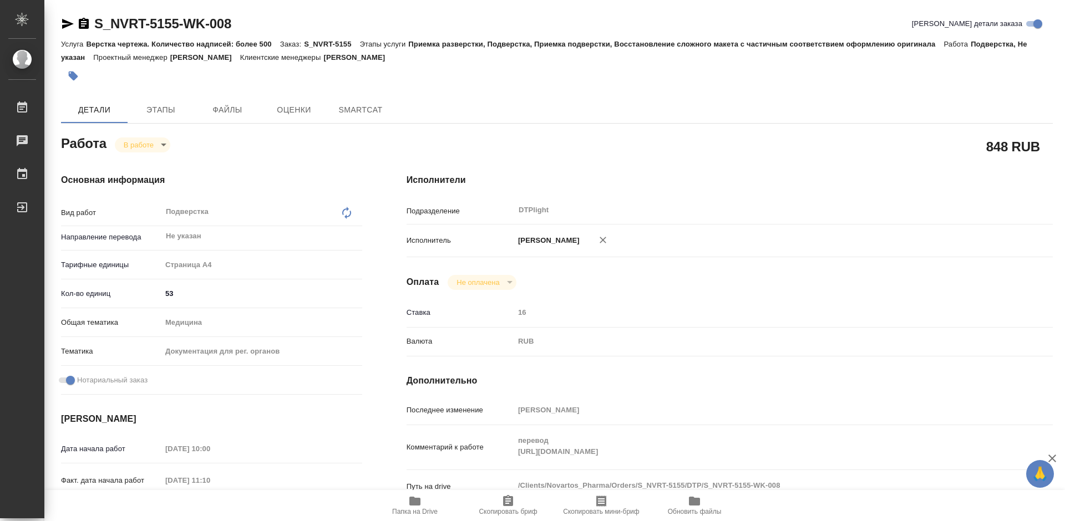
type textarea "x"
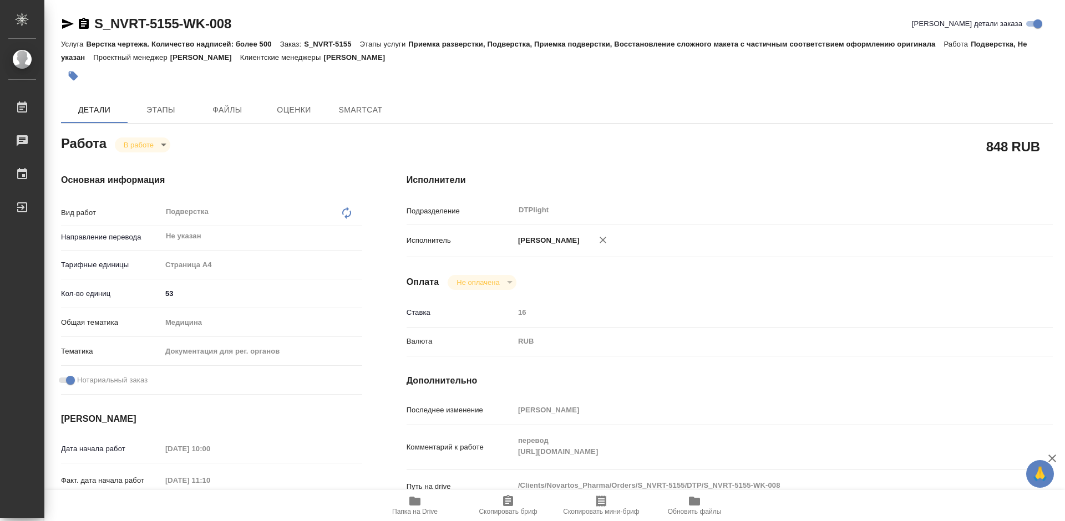
type textarea "x"
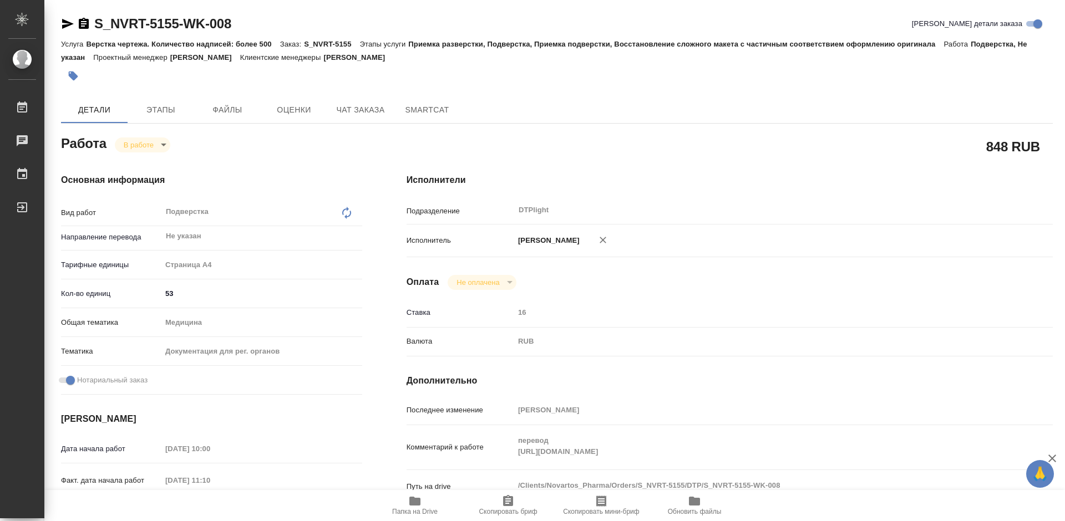
type textarea "x"
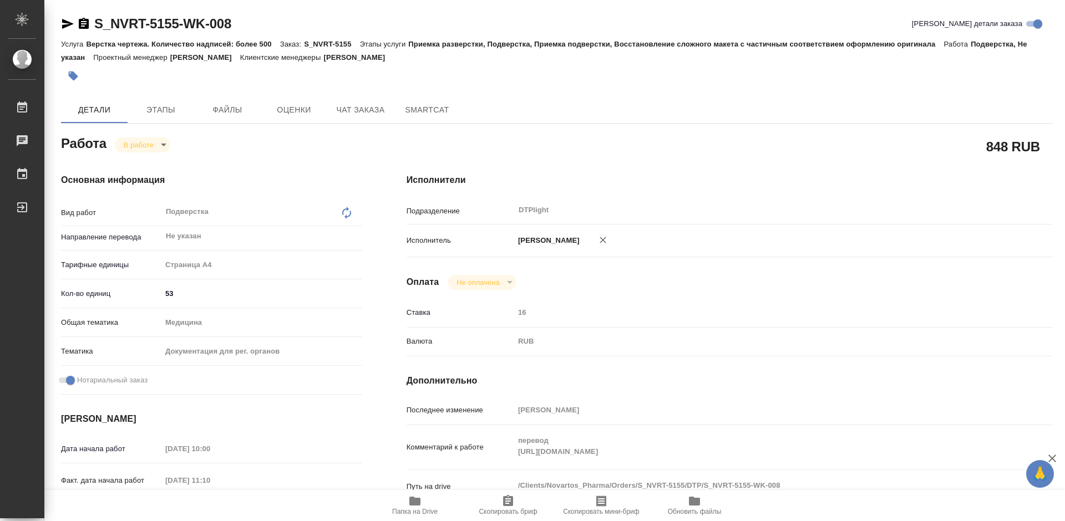
type textarea "x"
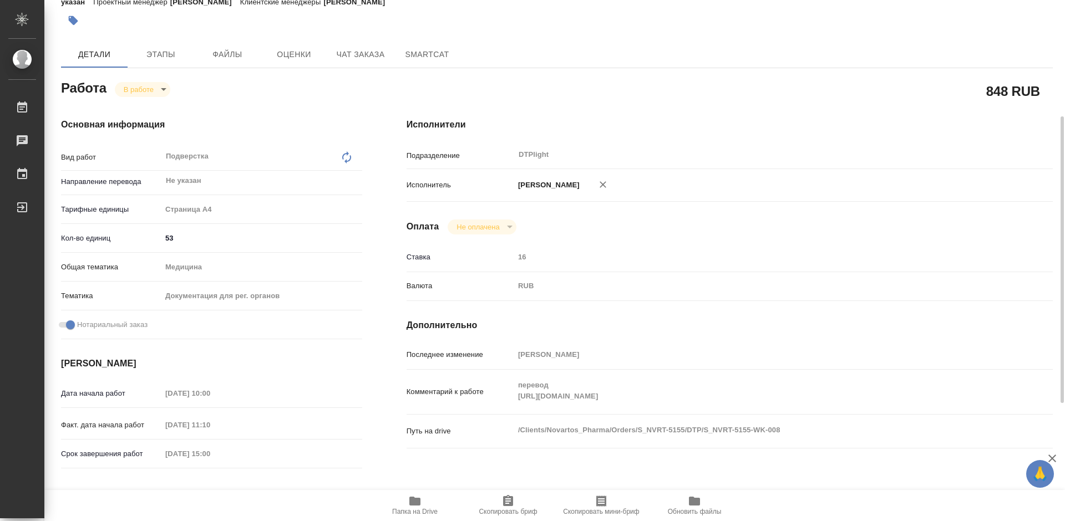
scroll to position [111, 0]
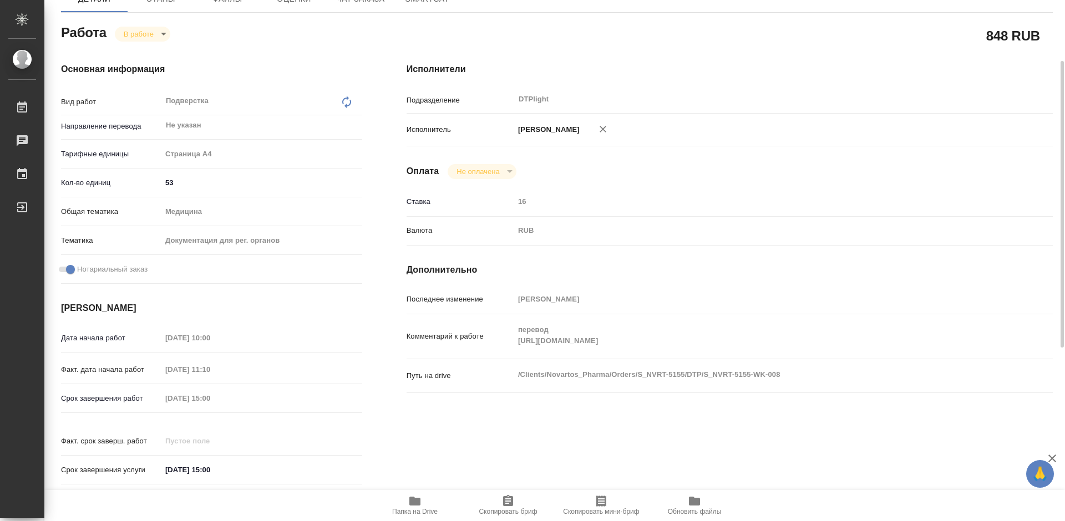
click at [411, 505] on icon "button" at bounding box center [414, 501] width 11 height 9
click at [420, 504] on icon "button" at bounding box center [414, 501] width 11 height 9
click at [140, 31] on body "🙏 .cls-1 fill:#fff; AWATERA [PERSON_NAME] 0 Чаты График Выйти S_NVRT-5155-WK-00…" at bounding box center [532, 260] width 1065 height 521
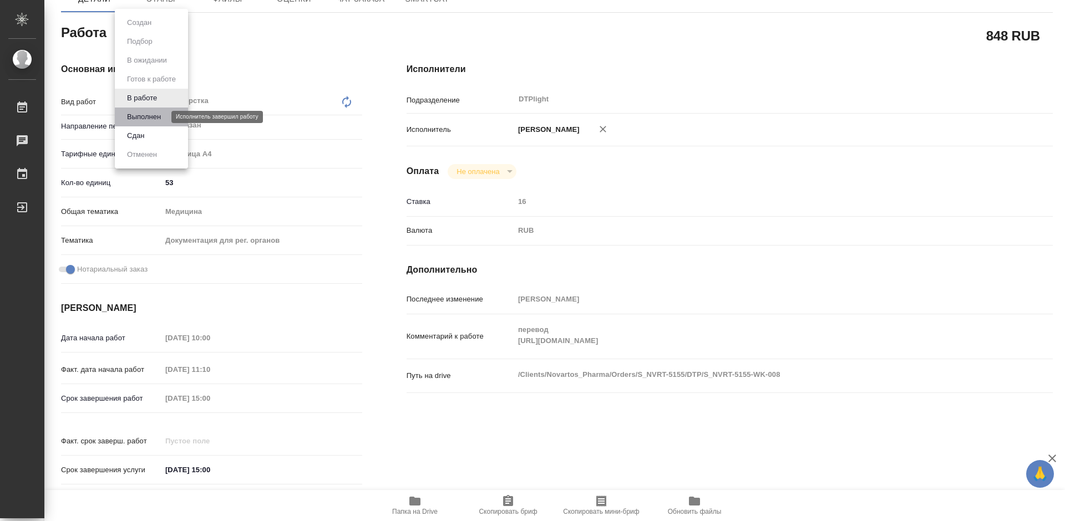
click at [152, 118] on button "Выполнен" at bounding box center [144, 117] width 40 height 12
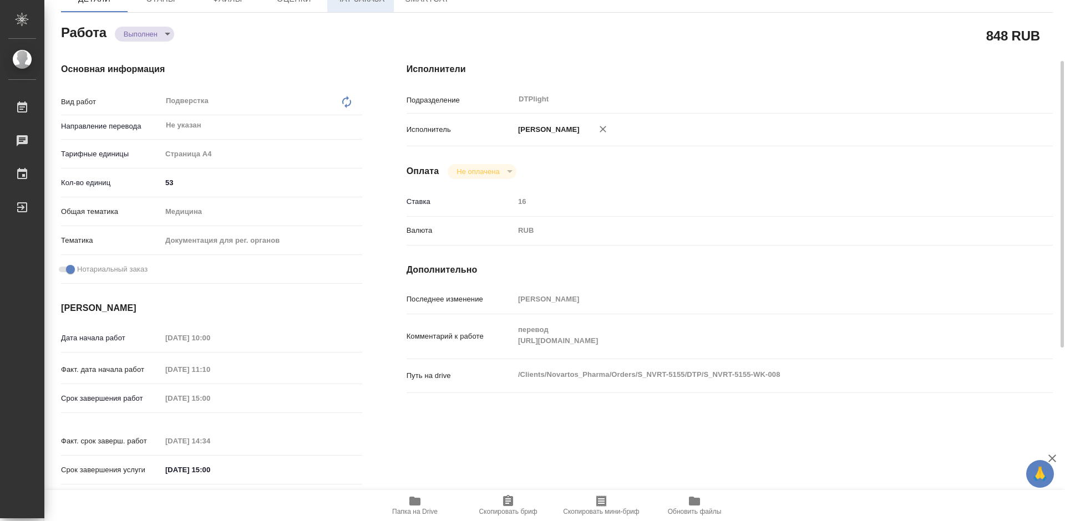
type textarea "x"
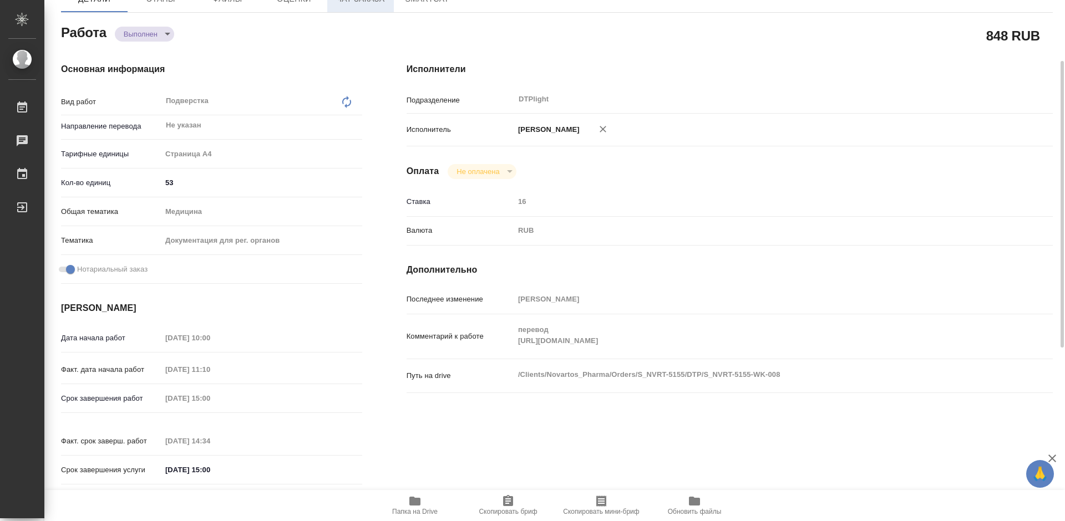
type textarea "x"
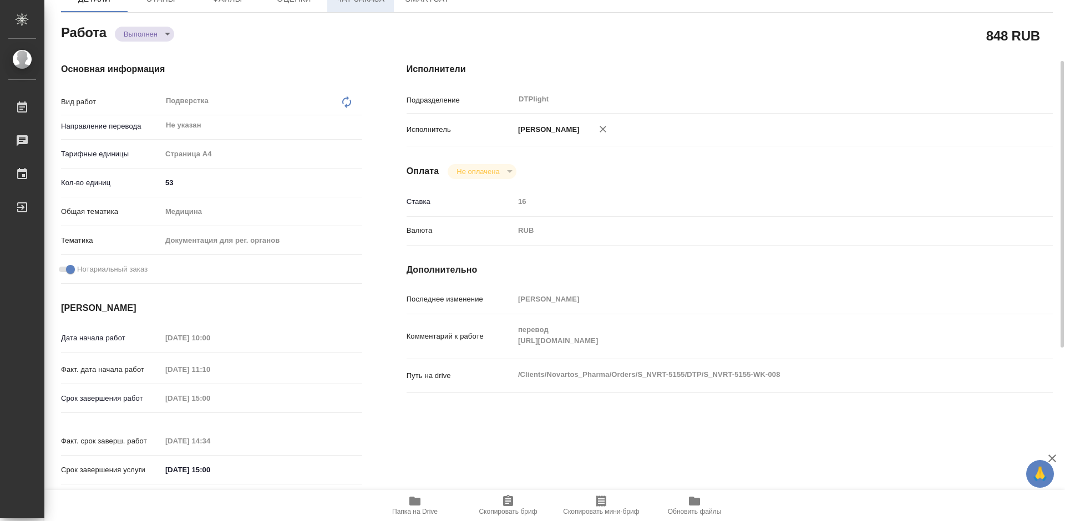
type textarea "x"
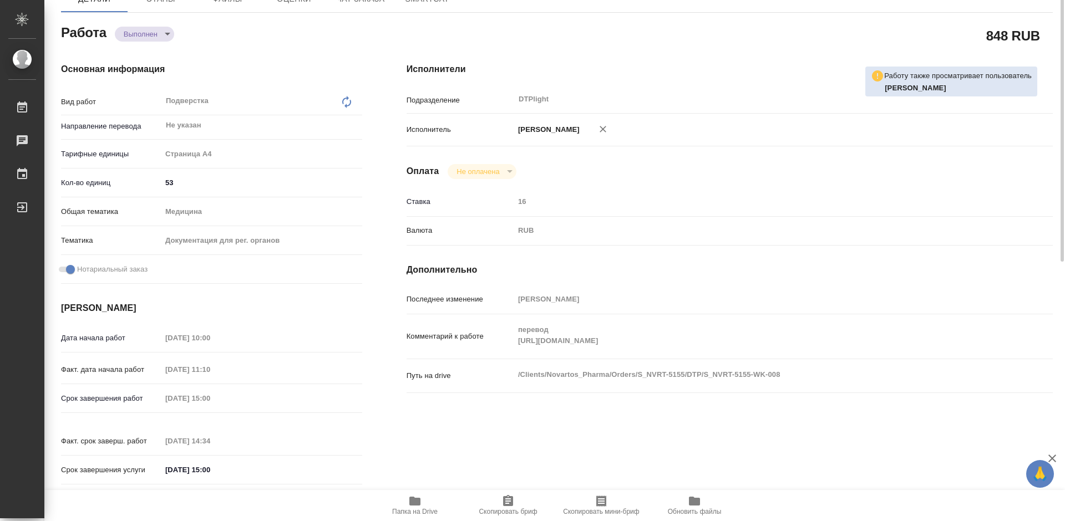
scroll to position [0, 0]
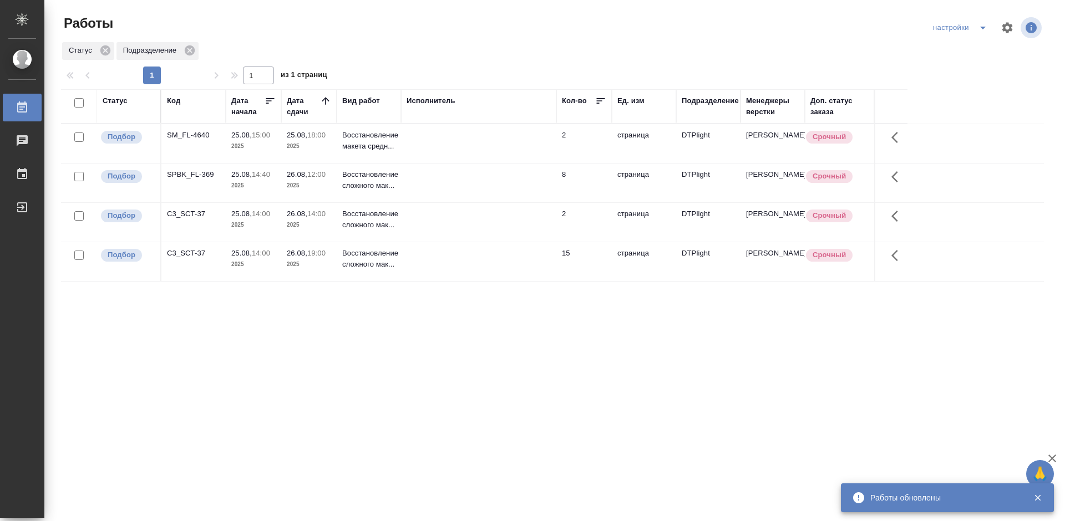
click at [616, 473] on div "Статус Код Дата начала Дата сдачи Вид работ Исполнитель Кол-во Ед. изм Подразде…" at bounding box center [552, 288] width 983 height 399
click at [615, 470] on div "Статус Код Дата начала Дата сдачи Вид работ Исполнитель Кол-во Ед. изм Подразде…" at bounding box center [552, 288] width 983 height 399
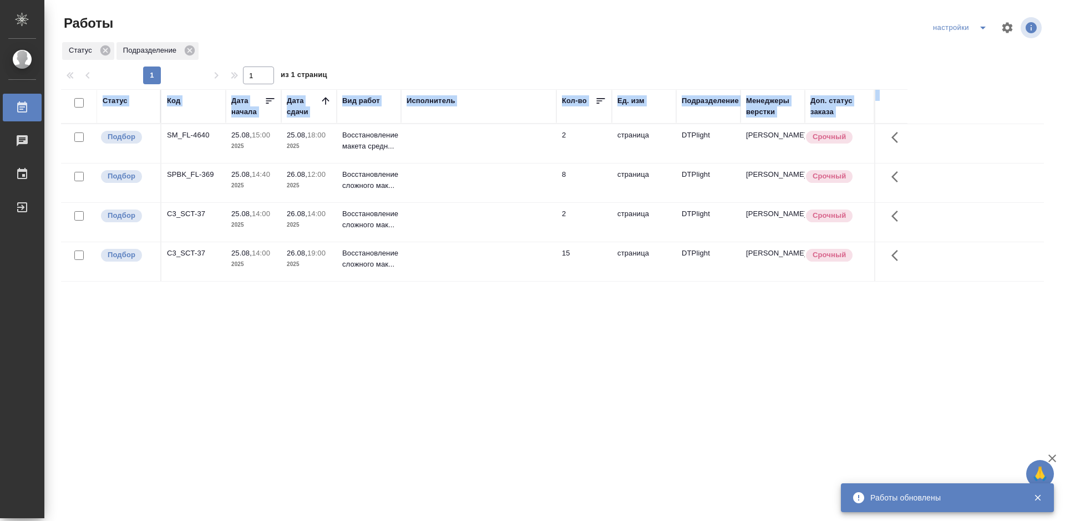
click at [615, 470] on div "Статус Код Дата начала Дата сдачи Вид работ Исполнитель Кол-во Ед. изм Подразде…" at bounding box center [552, 288] width 983 height 399
